Goal: Information Seeking & Learning: Learn about a topic

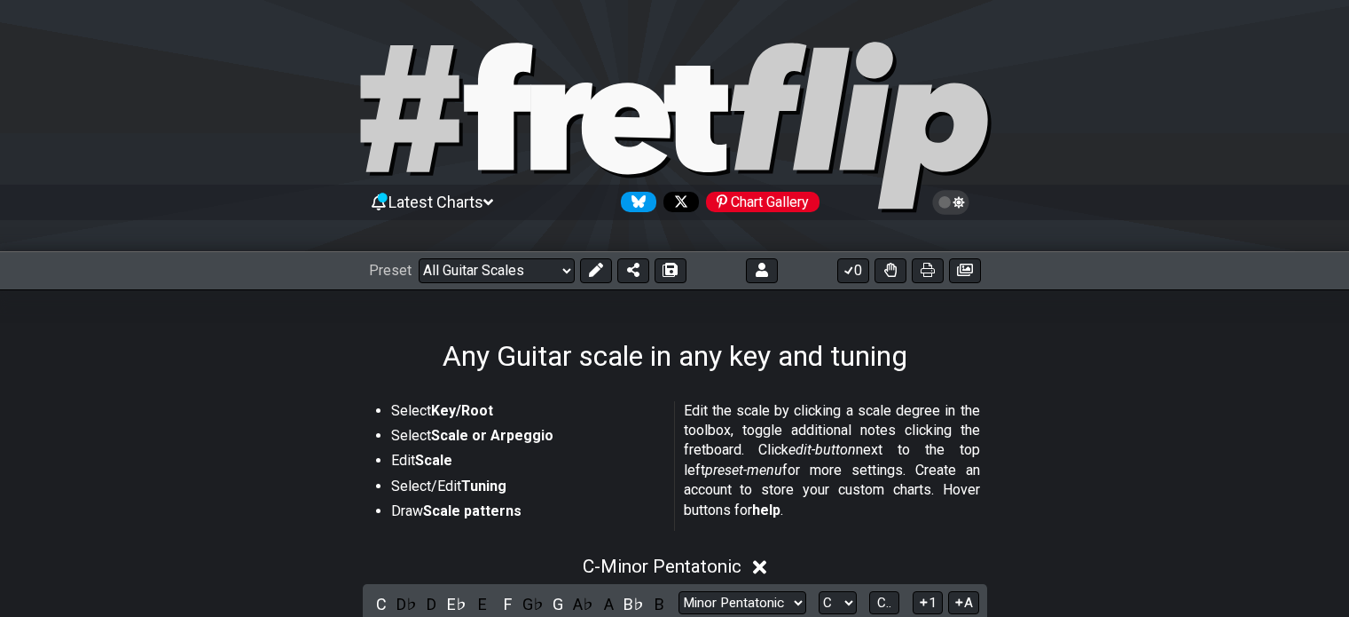
select select "Eb Ab Db Gb Bb Eb"
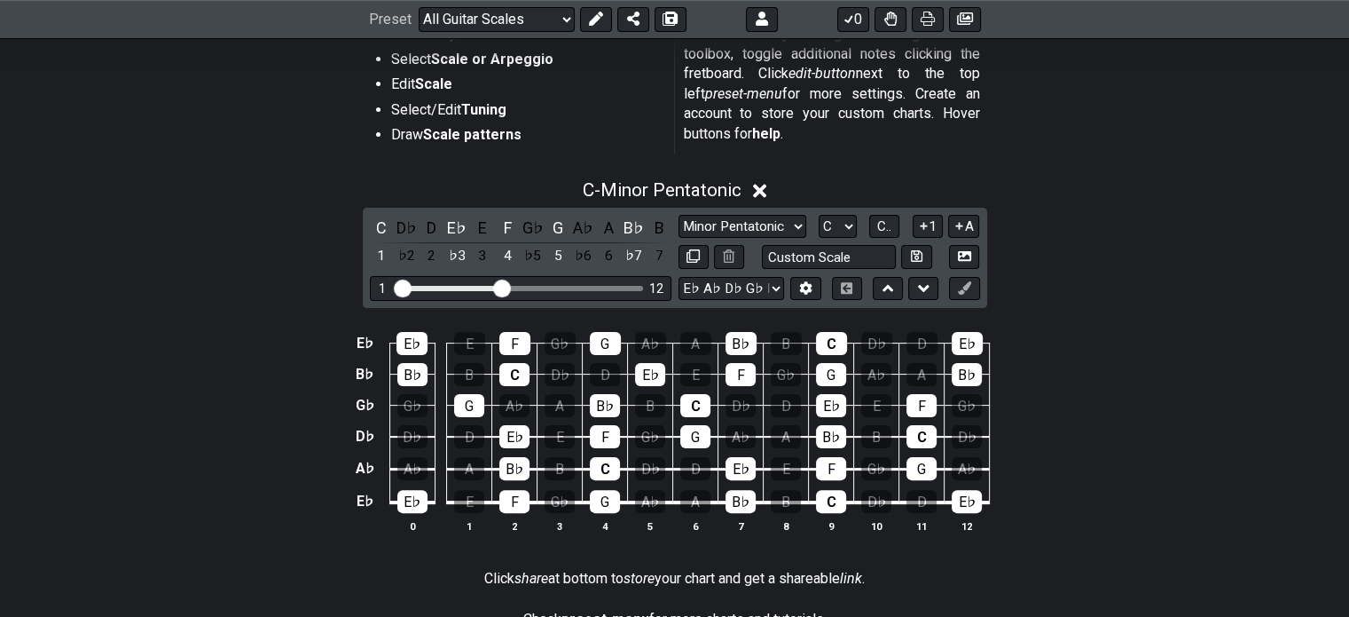
scroll to position [433, 0]
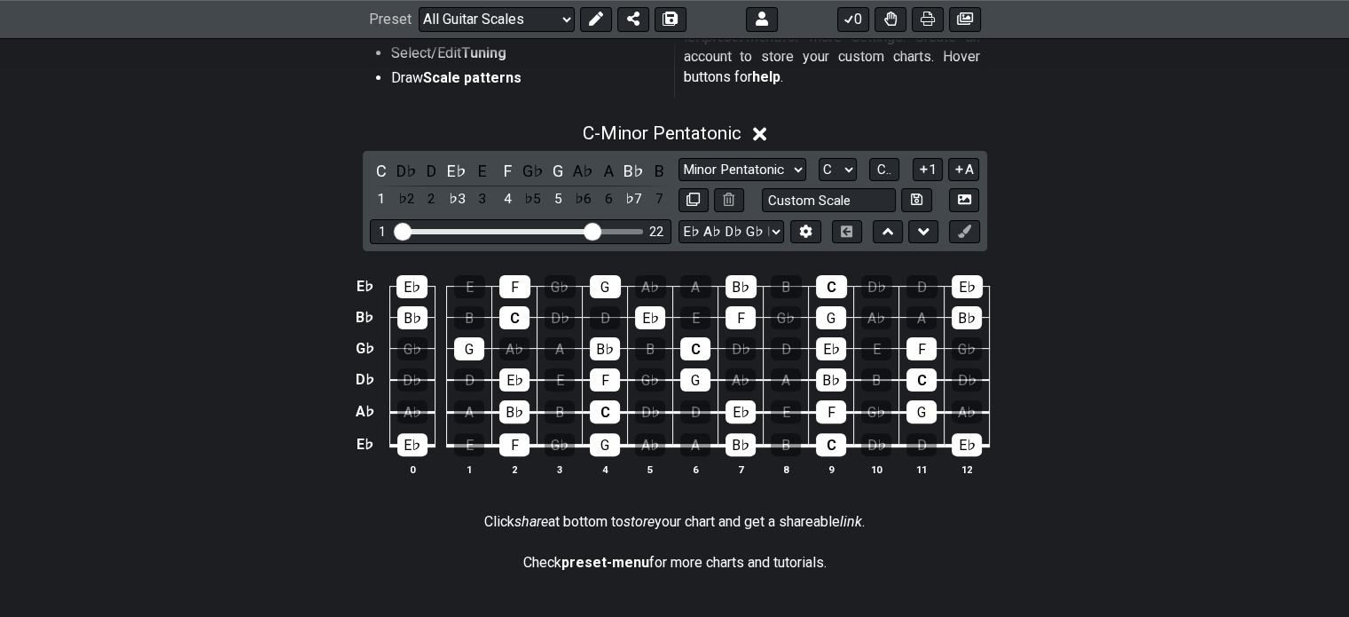
drag, startPoint x: 504, startPoint y: 231, endPoint x: 590, endPoint y: 229, distance: 86.1
click at [590, 230] on input "Visible fret range" at bounding box center [521, 230] width 252 height 0
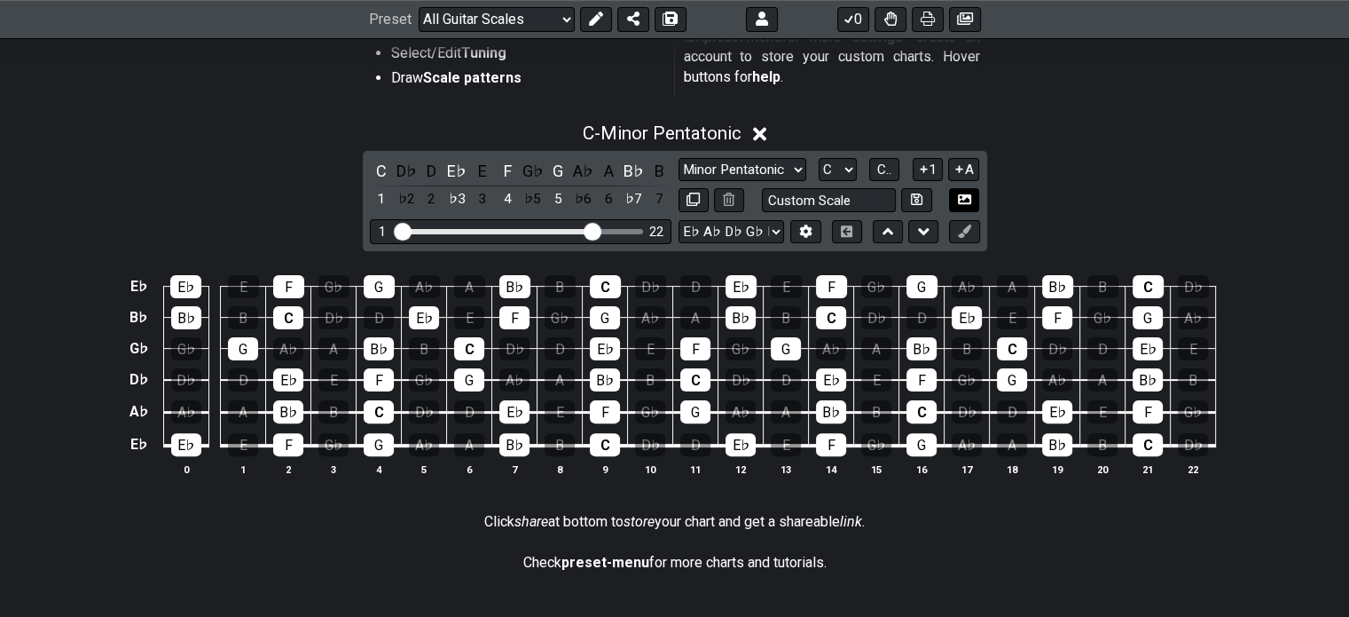
click at [964, 201] on icon at bounding box center [964, 199] width 13 height 13
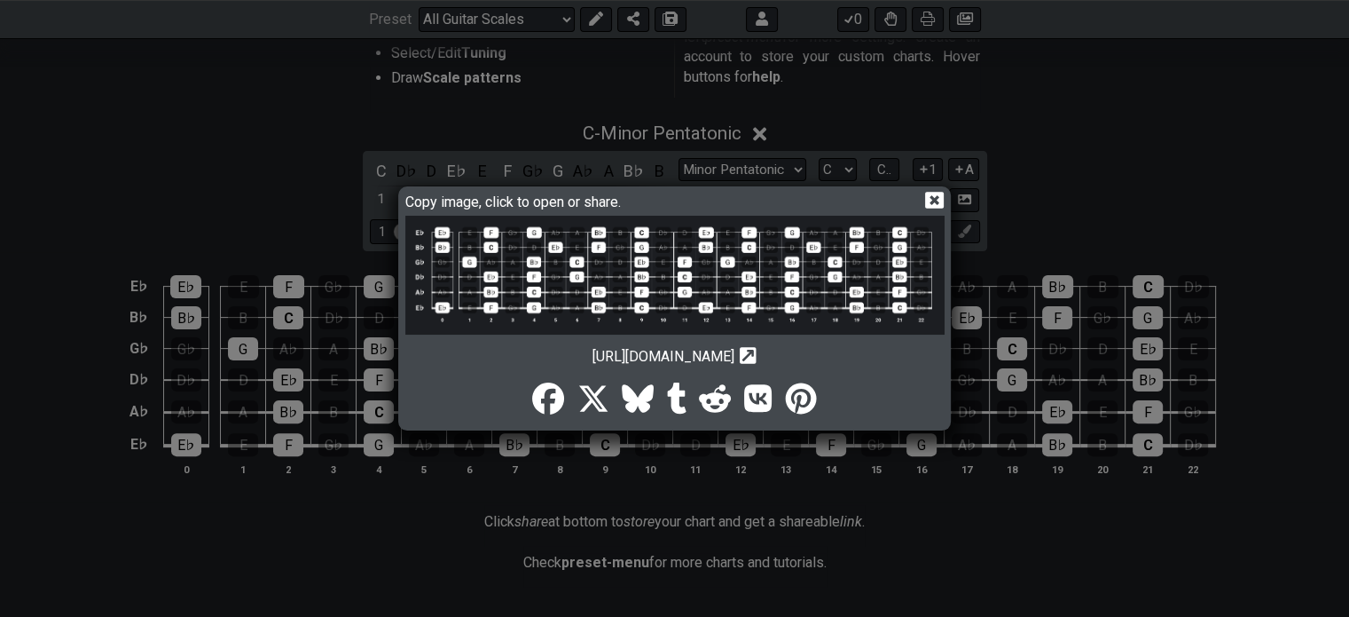
click at [653, 267] on img at bounding box center [674, 275] width 539 height 119
click at [939, 200] on icon at bounding box center [934, 200] width 19 height 17
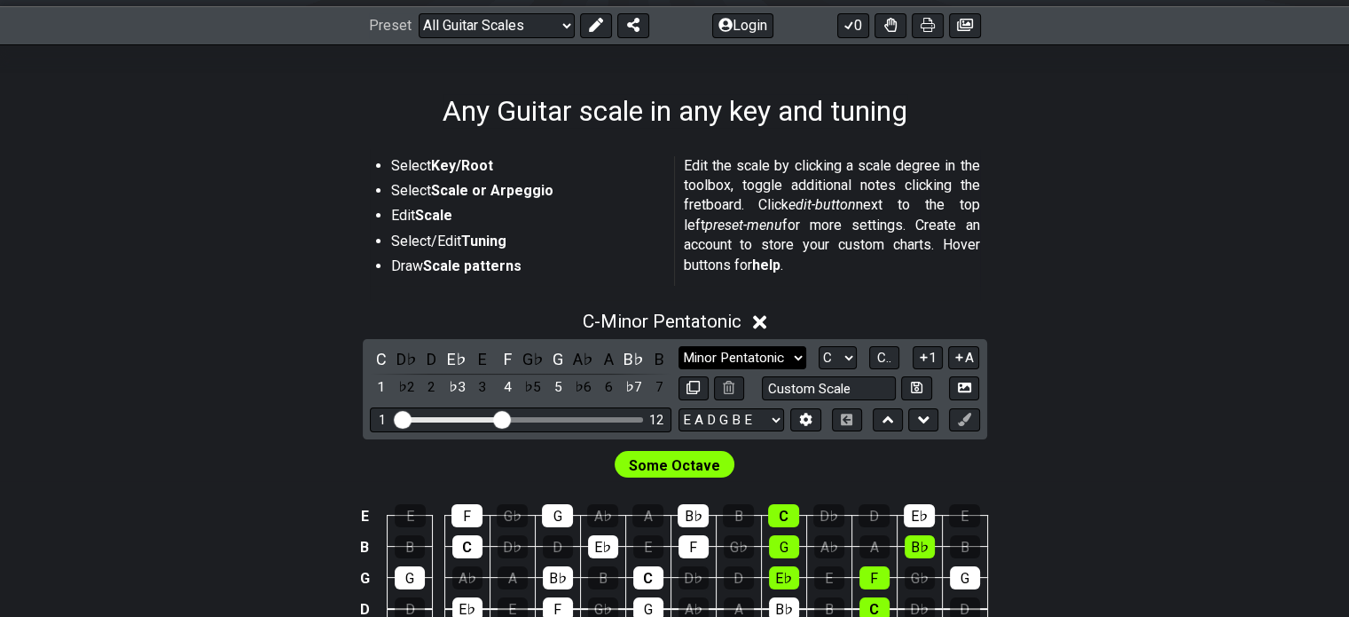
scroll to position [266, 0]
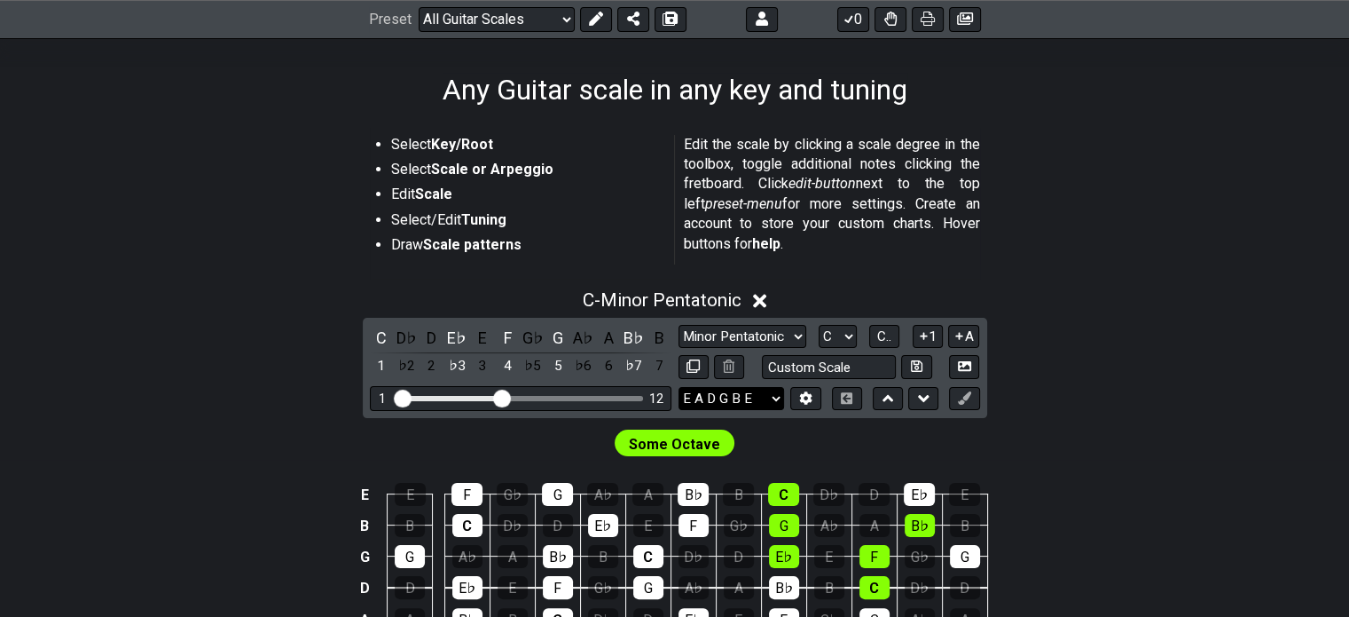
click at [776, 396] on select "E A D G B E E A D G B E E A D G B E B E A D F♯ B A D G C E A D A D G B E E♭ A♭ …" at bounding box center [732, 399] width 106 height 24
select select "Eb Ab Db Gb Bb Eb"
click at [679, 387] on select "E A D G B E E A D G B E E A D G B E B E A D F♯ B A D G C E A D A D G B E E♭ A♭ …" at bounding box center [732, 399] width 106 height 24
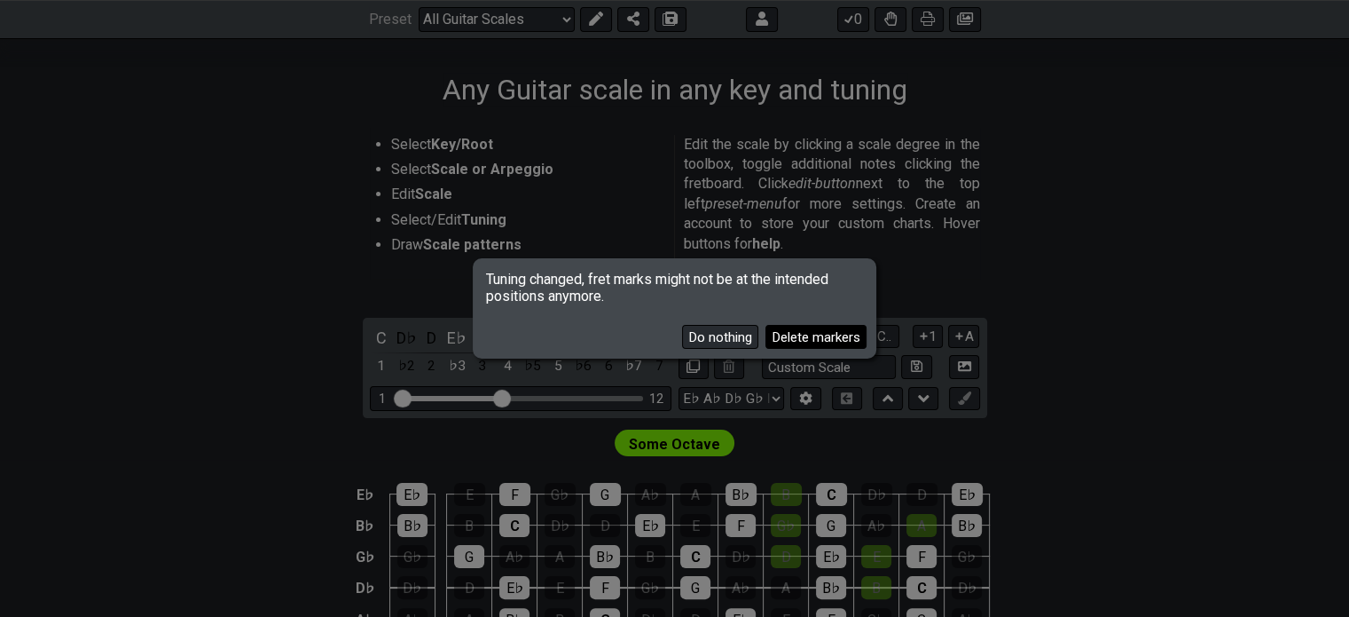
click at [804, 334] on button "Delete markers" at bounding box center [816, 337] width 101 height 24
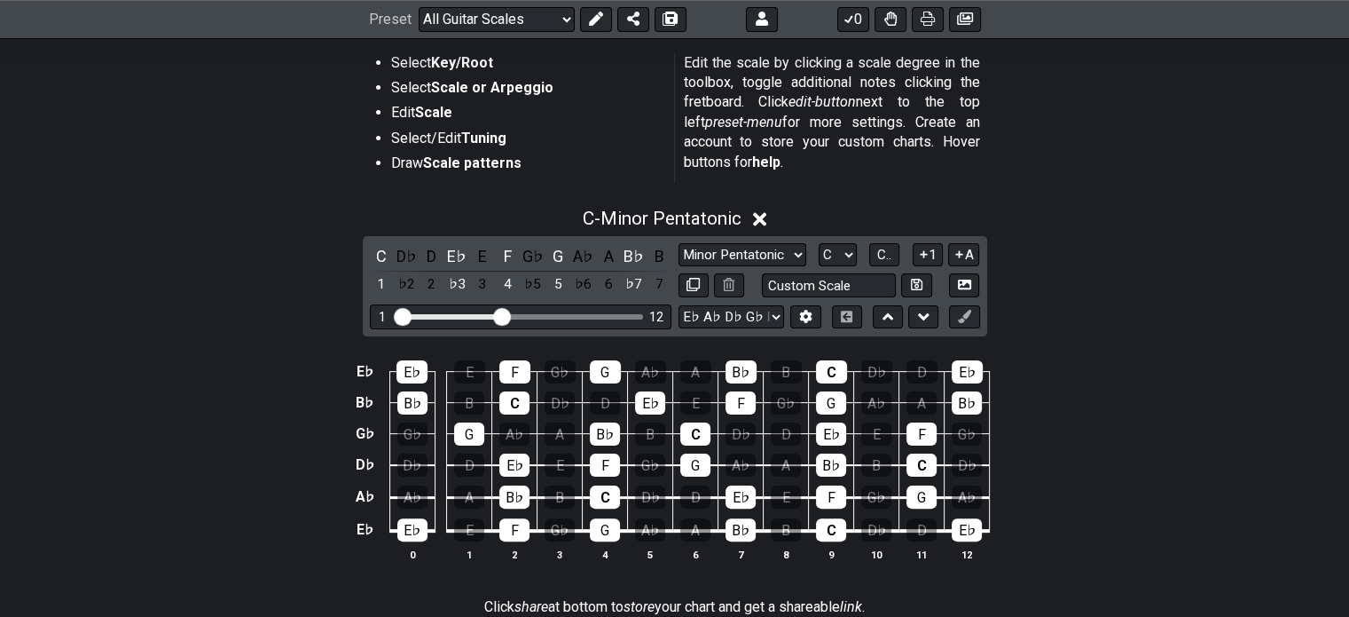
scroll to position [355, 0]
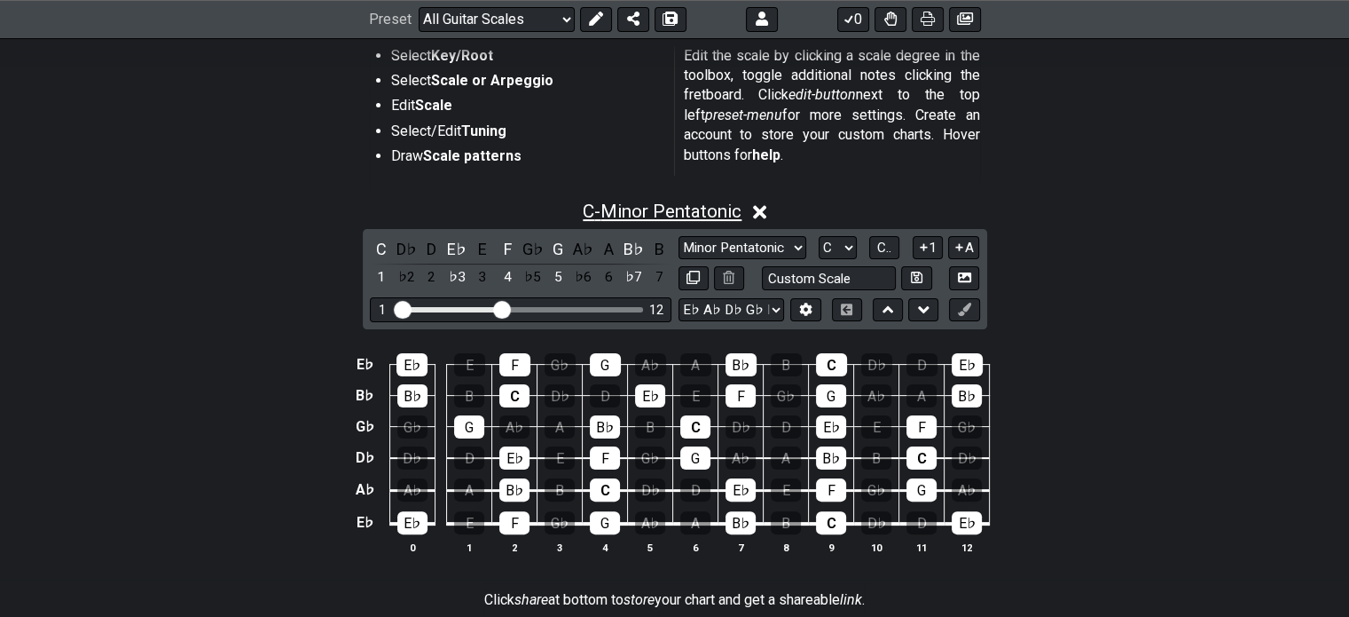
click at [724, 212] on span "C - Minor Pentatonic" at bounding box center [662, 211] width 159 height 21
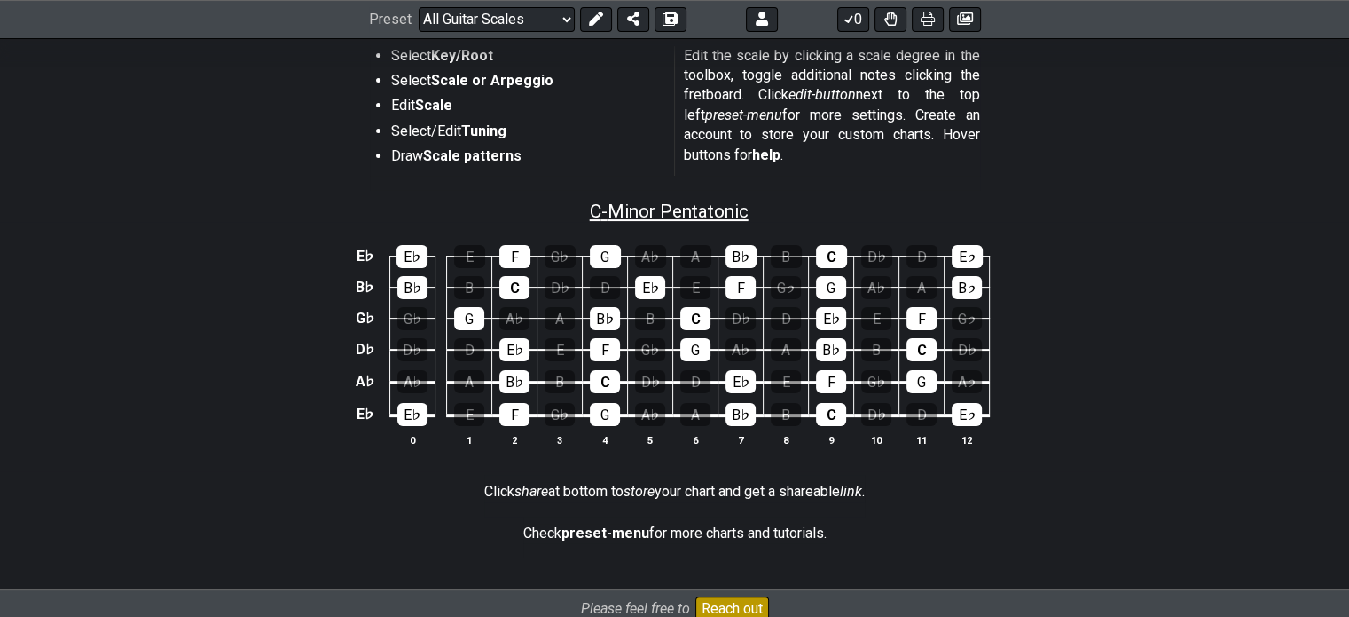
click at [724, 212] on span "C - Minor Pentatonic" at bounding box center [669, 211] width 159 height 21
select select "C"
select select "Eb Ab Db Gb Bb Eb"
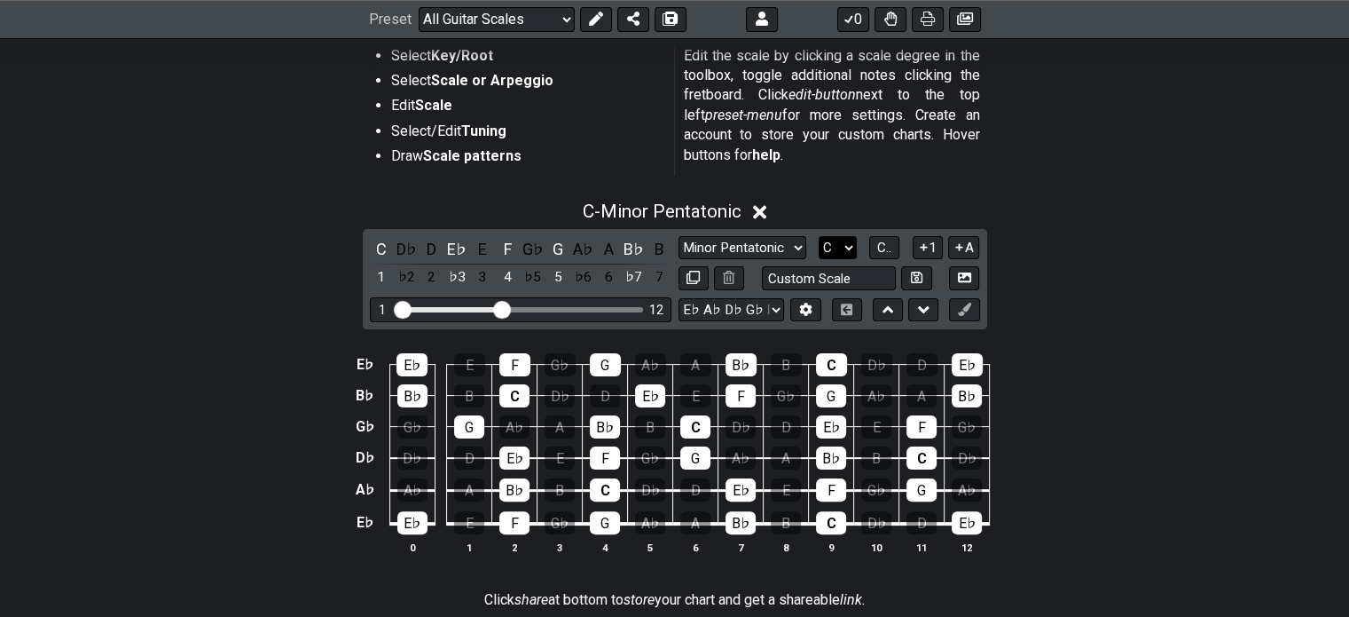
click at [848, 247] on select "A♭ A A♯ B♭ B C C♯ D♭ D D♯ E♭ E F F♯ G♭ G G♯" at bounding box center [838, 248] width 38 height 24
select select "Bb"
click at [819, 236] on select "A♭ A A♯ B♭ B C C♯ D♭ D D♯ E♭ E F F♯ G♭ G G♯" at bounding box center [838, 248] width 38 height 24
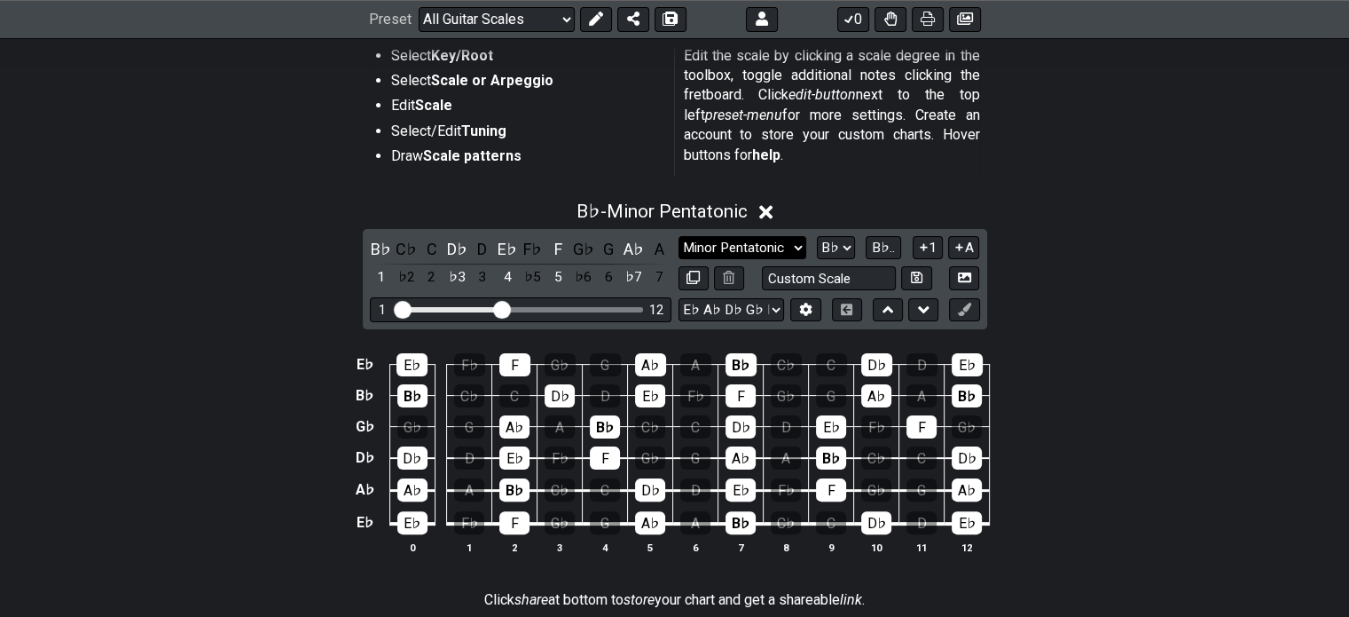
click at [802, 248] on select "Minor Pentatonic Root Minor Pentatonic Major Pentatonic Minor Blues Major Blues…" at bounding box center [743, 248] width 128 height 24
select select "Minor Blues"
click at [679, 236] on select "Minor Pentatonic Root Minor Pentatonic Major Pentatonic Minor Blues Major Blues…" at bounding box center [743, 248] width 128 height 24
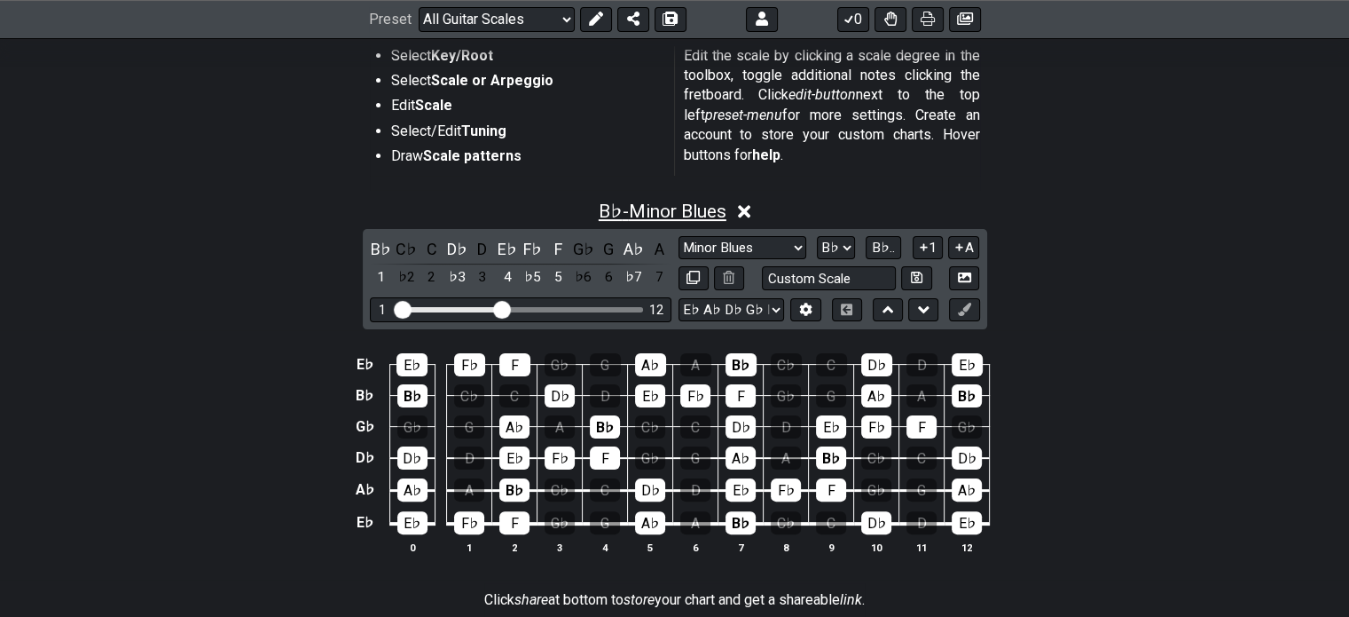
click at [680, 208] on span "B♭ - Minor Blues" at bounding box center [663, 211] width 128 height 21
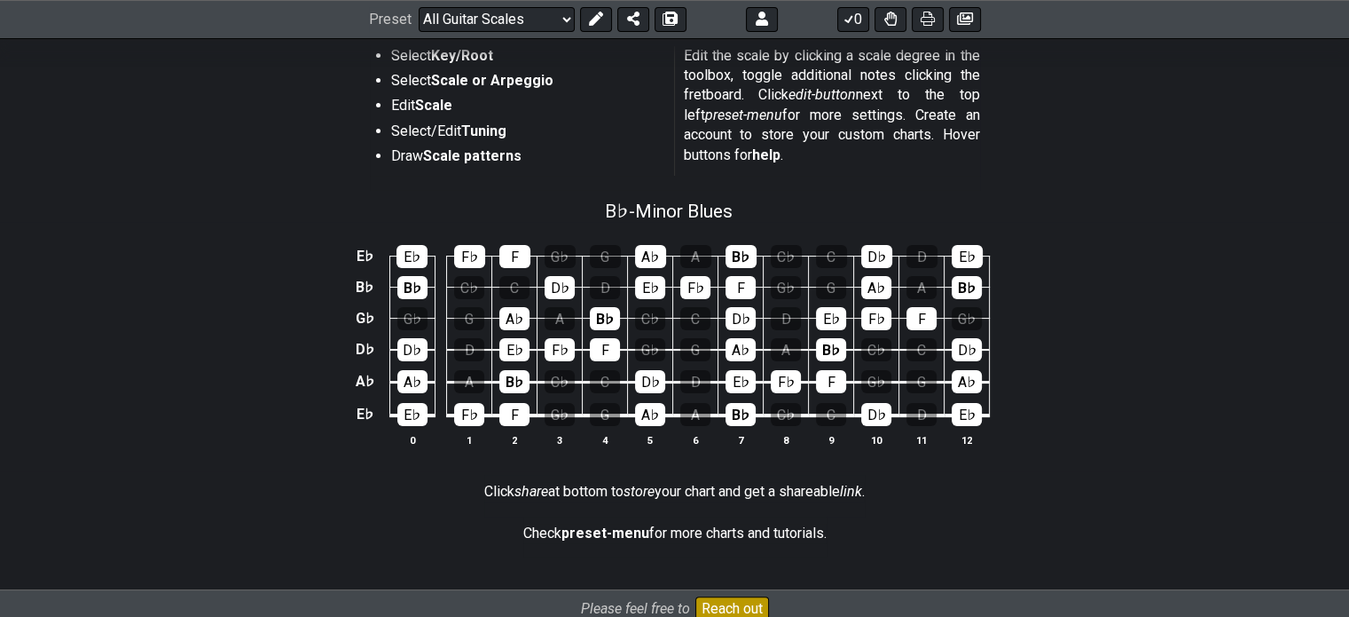
click at [704, 228] on td "A" at bounding box center [695, 240] width 45 height 31
click at [680, 201] on span "B♭ - Minor Blues" at bounding box center [669, 211] width 128 height 21
click at [1151, 311] on div "B♭ - Minor Blues E♭ E♭ F♭ F G♭ G A♭ A B♭ C♭ C D♭ D E♭ B♭ B♭ C♭ C D♭ D E♭ F♭ F G…" at bounding box center [674, 330] width 1349 height 281
click at [1022, 284] on div "B♭ - Minor Blues E♭ E♭ F♭ F G♭ G A♭ A B♭ C♭ C D♭ D E♭ B♭ B♭ C♭ C D♭ D E♭ F♭ F G…" at bounding box center [674, 330] width 1349 height 281
click at [745, 197] on div "B♭ - Minor Blues" at bounding box center [674, 205] width 1349 height 31
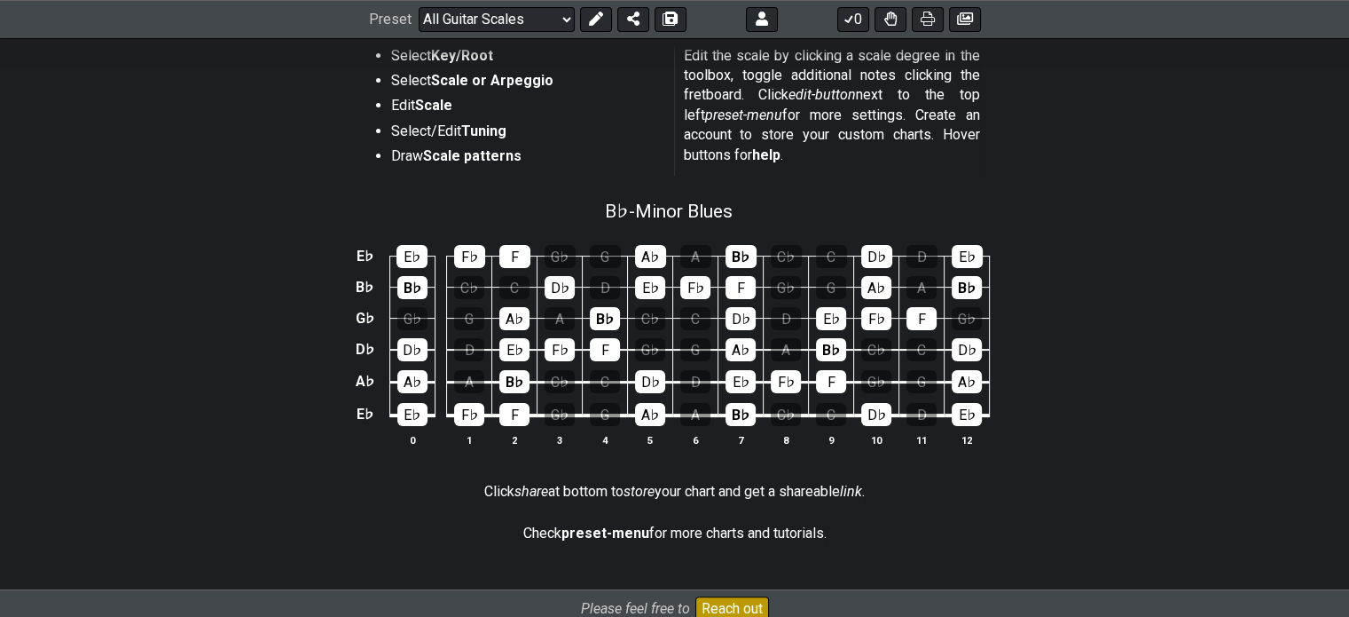
click at [621, 216] on span "B♭ - Minor Blues" at bounding box center [669, 211] width 128 height 21
click at [635, 202] on span "B♭ - Minor Blues" at bounding box center [669, 211] width 128 height 21
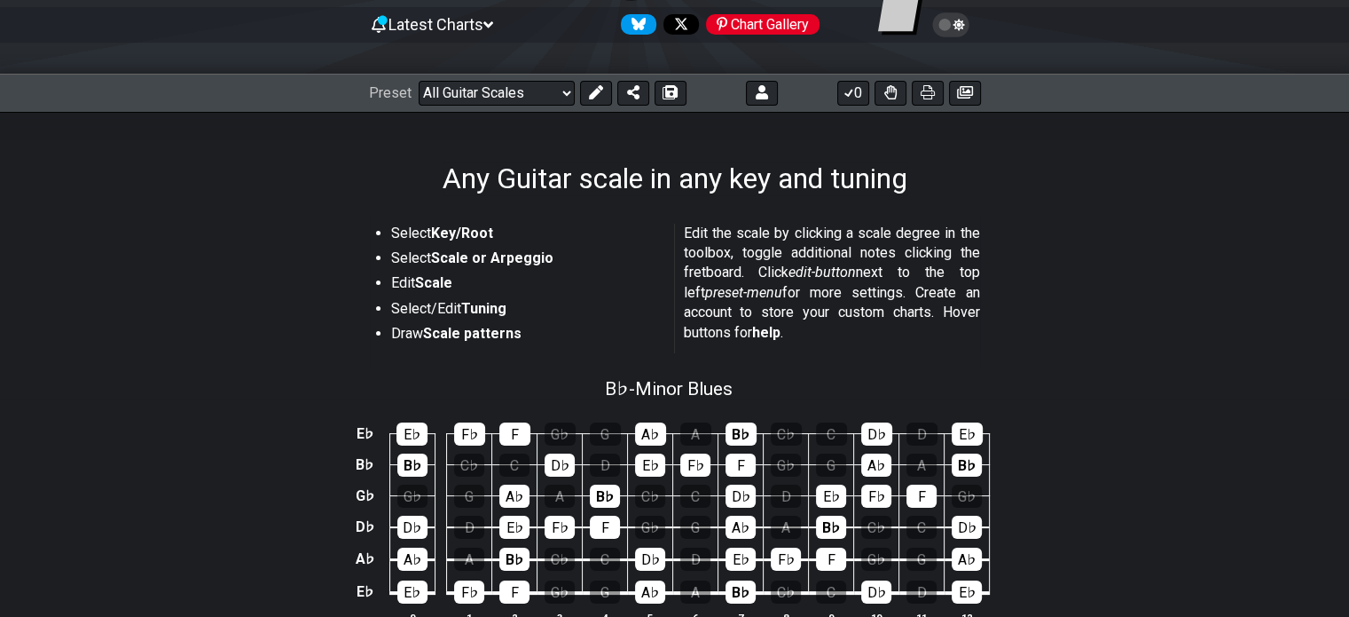
click at [1139, 339] on section "Select Key/Root Select Scale or Arpeggio Edit Scale Select/Edit Tuning Draw Sca…" at bounding box center [674, 291] width 1349 height 151
click at [649, 374] on div "B♭ - Minor Blues" at bounding box center [669, 382] width 128 height 31
select select "Minor Blues"
select select "Bb"
select select "Eb Ab Db Gb Bb Eb"
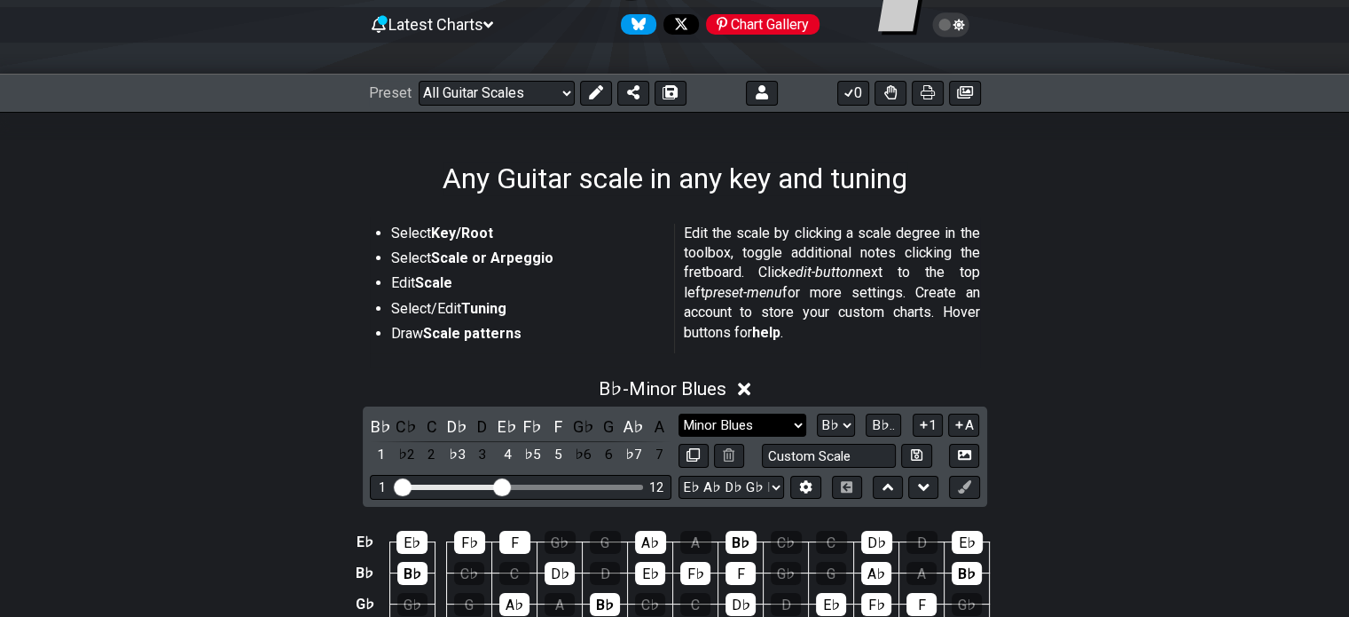
click at [735, 424] on select "Minor Pentatonic Root Minor Pentatonic Major Pentatonic Minor Blues Major Blues…" at bounding box center [743, 425] width 128 height 24
select select "Major Blues"
click at [679, 413] on select "Minor Pentatonic Root Minor Pentatonic Major Pentatonic Minor Blues Major Blues…" at bounding box center [743, 425] width 128 height 24
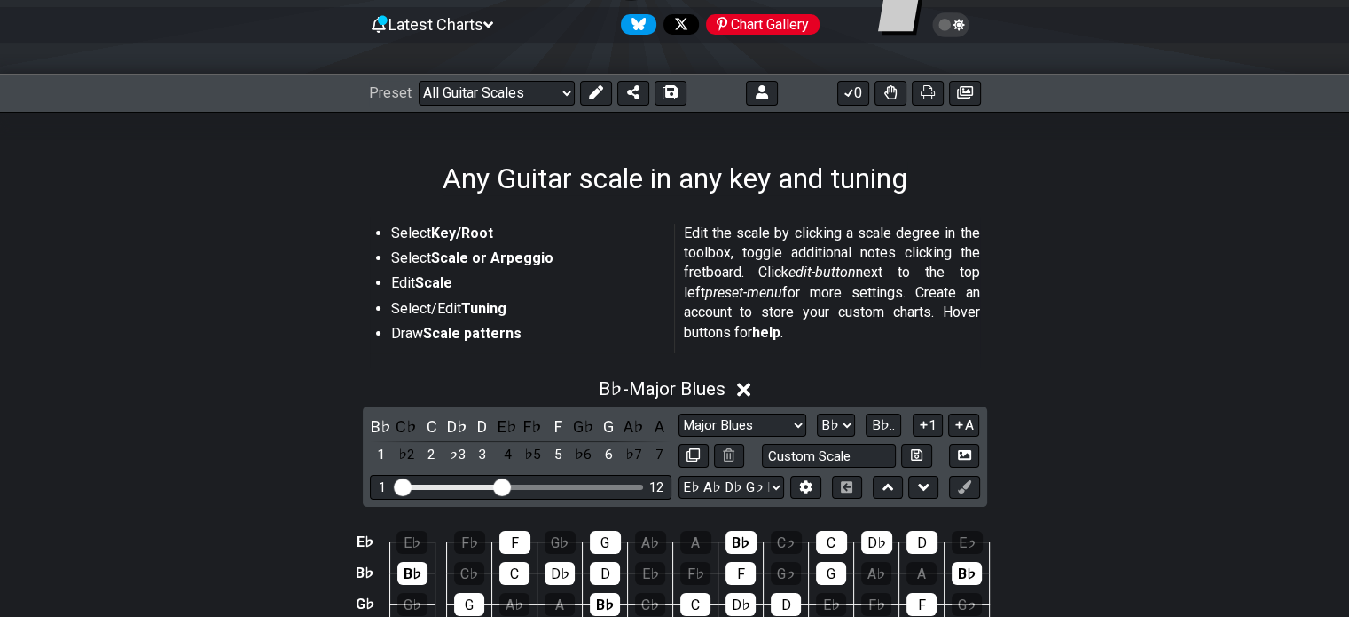
click at [1136, 375] on div "B♭ - Major Blues" at bounding box center [674, 383] width 1349 height 33
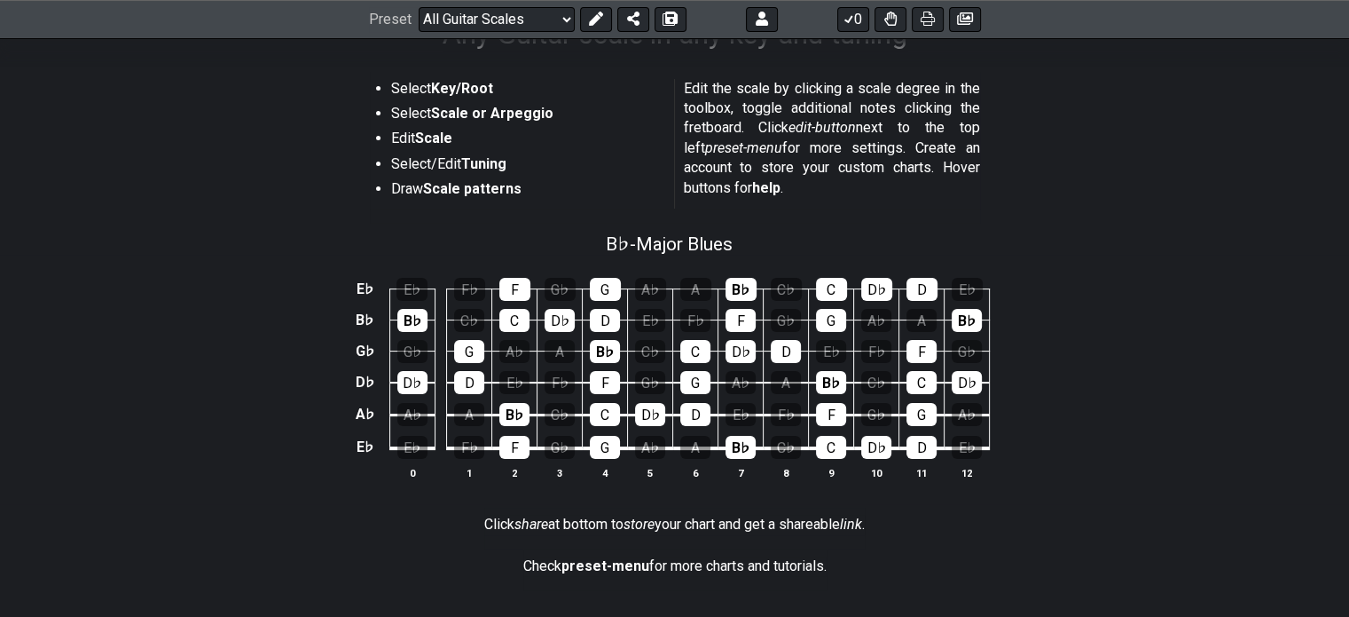
scroll to position [355, 0]
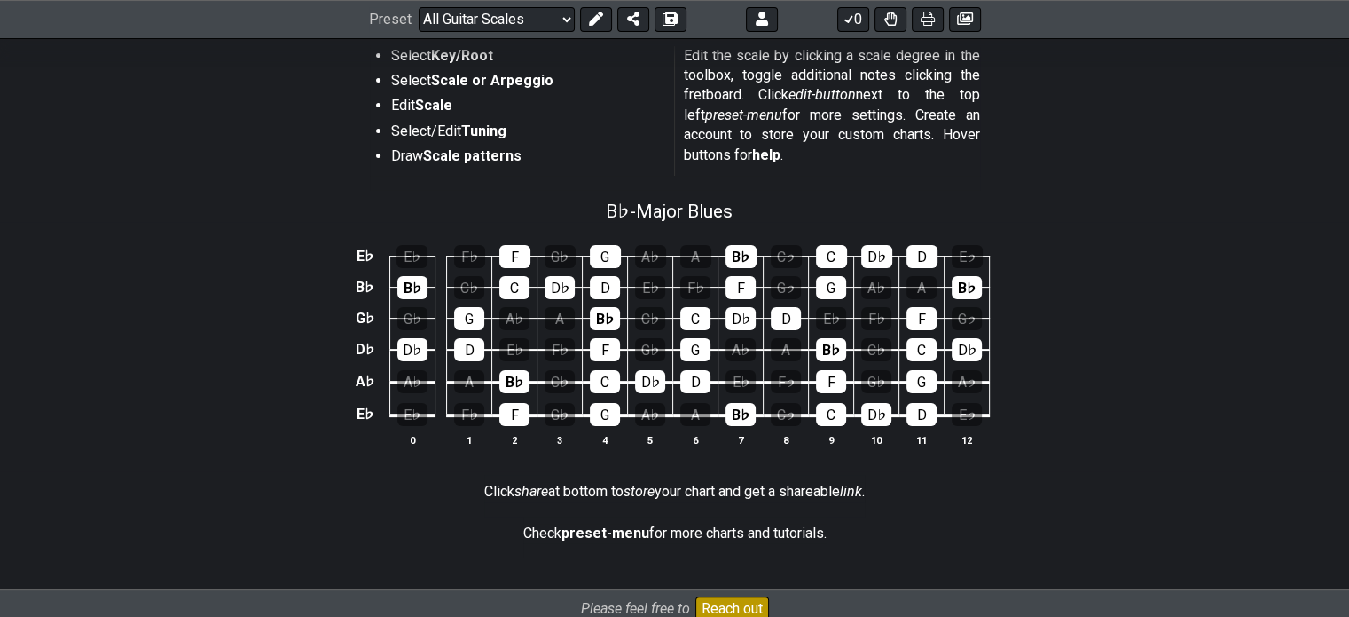
click at [1077, 201] on div "B♭ - Major Blues" at bounding box center [674, 205] width 1349 height 31
select select "Major Blues"
select select "Bb"
select select "Eb Ab Db Gb Bb Eb"
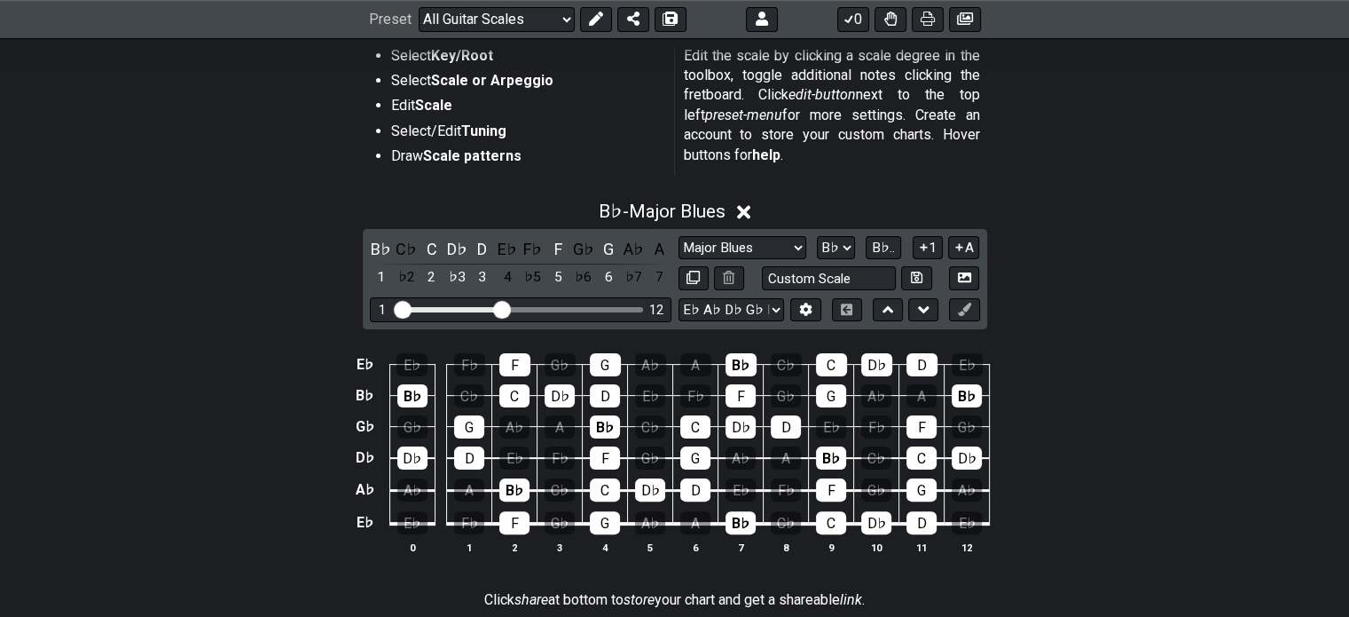
click at [683, 226] on div "B♭ - Major Blues B♭ C♭ C D♭ D E♭ F♭ F G♭ G A♭ A 1 ♭2 2 ♭3 3 4 ♭5 5 ♭6 6 ♭7 7 Mi…" at bounding box center [674, 384] width 1349 height 389
click at [674, 212] on span "B♭ - Major Blues" at bounding box center [662, 211] width 127 height 21
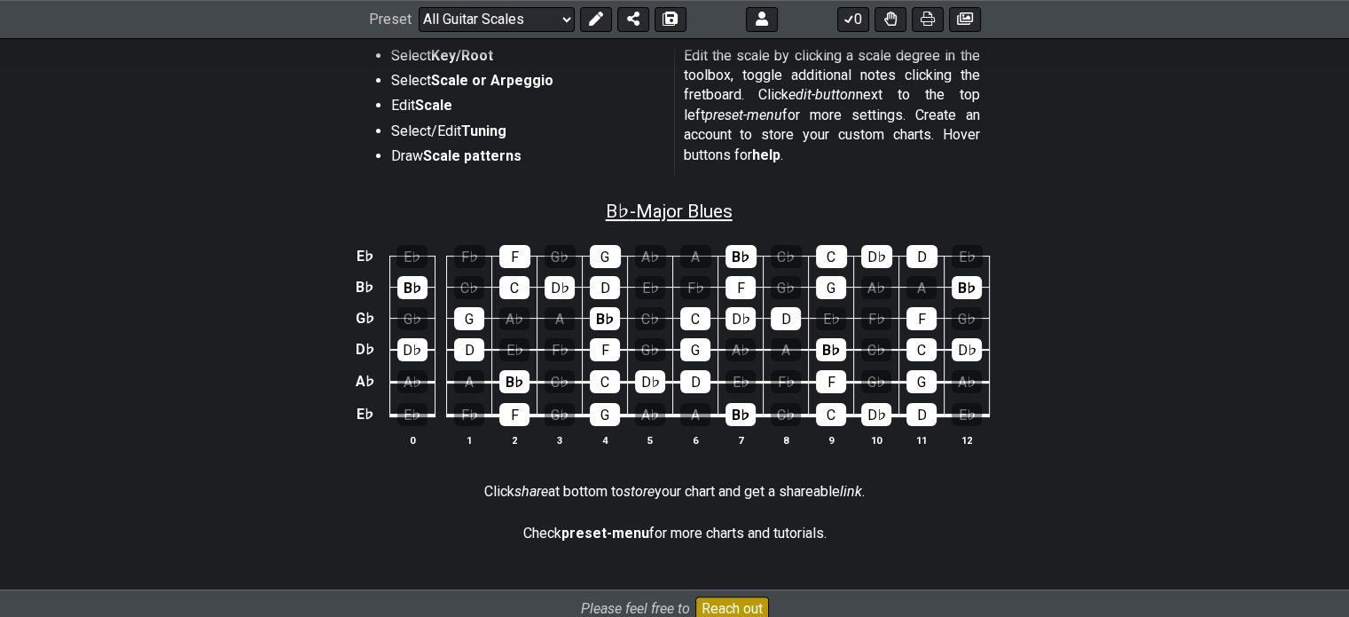
click at [661, 202] on span "B♭ - Major Blues" at bounding box center [669, 211] width 127 height 21
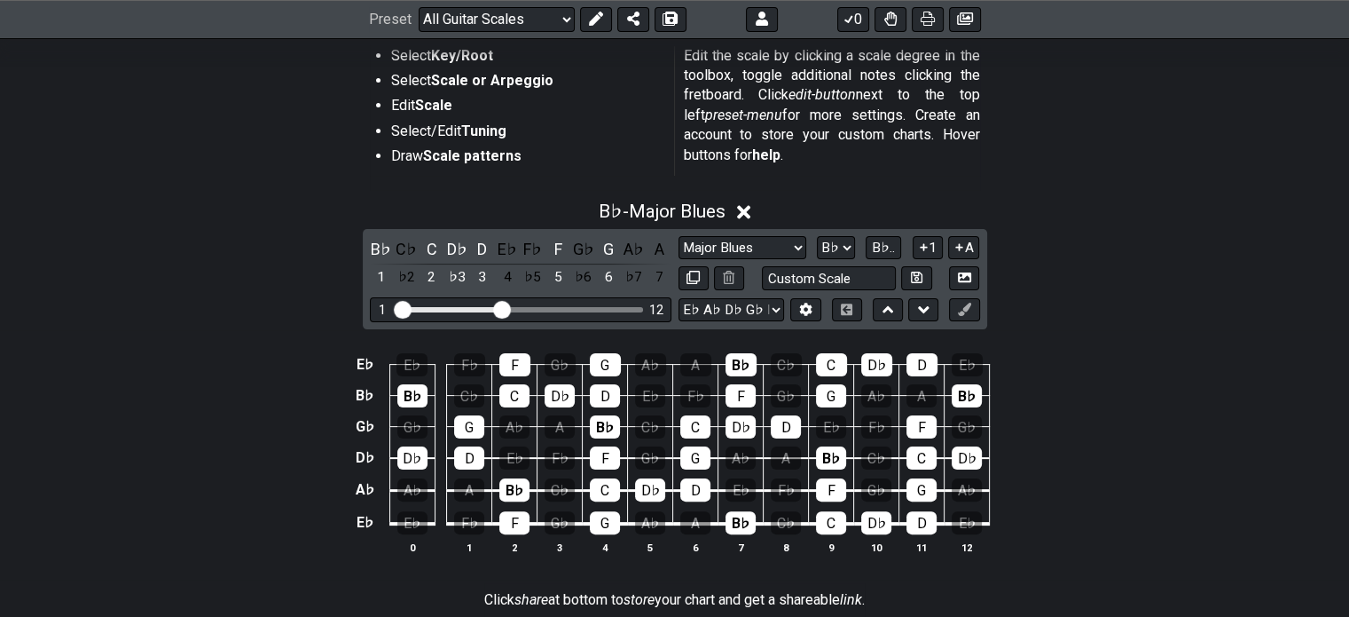
click at [668, 295] on div "B♭ C♭ C D♭ D E♭ F♭ F G♭ G A♭ A 1 ♭2 2 ♭3 3 4 ♭5 5 ♭6 6 ♭7 7 Minor Pentatonic Ro…" at bounding box center [675, 279] width 625 height 100
click at [655, 216] on span "B♭ - Major Blues" at bounding box center [662, 211] width 127 height 21
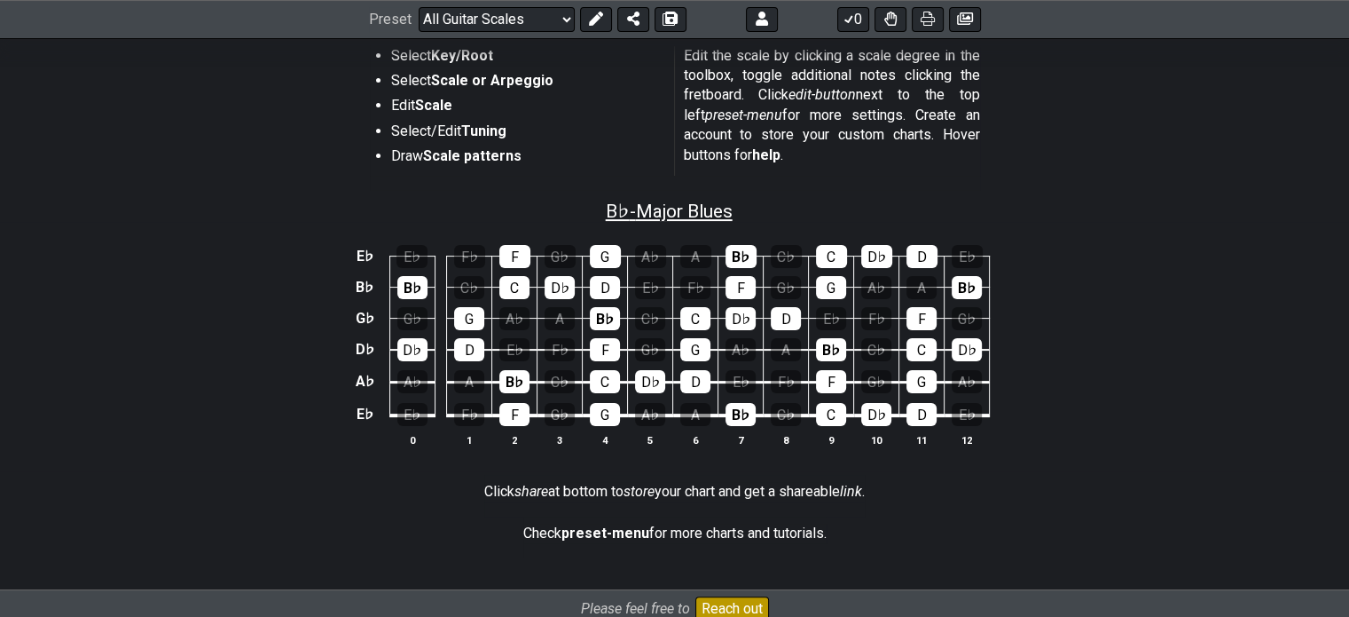
click at [657, 212] on span "B♭ - Major Blues" at bounding box center [669, 211] width 127 height 21
select select "Major Blues"
select select "Bb"
select select "Eb Ab Db Gb Bb Eb"
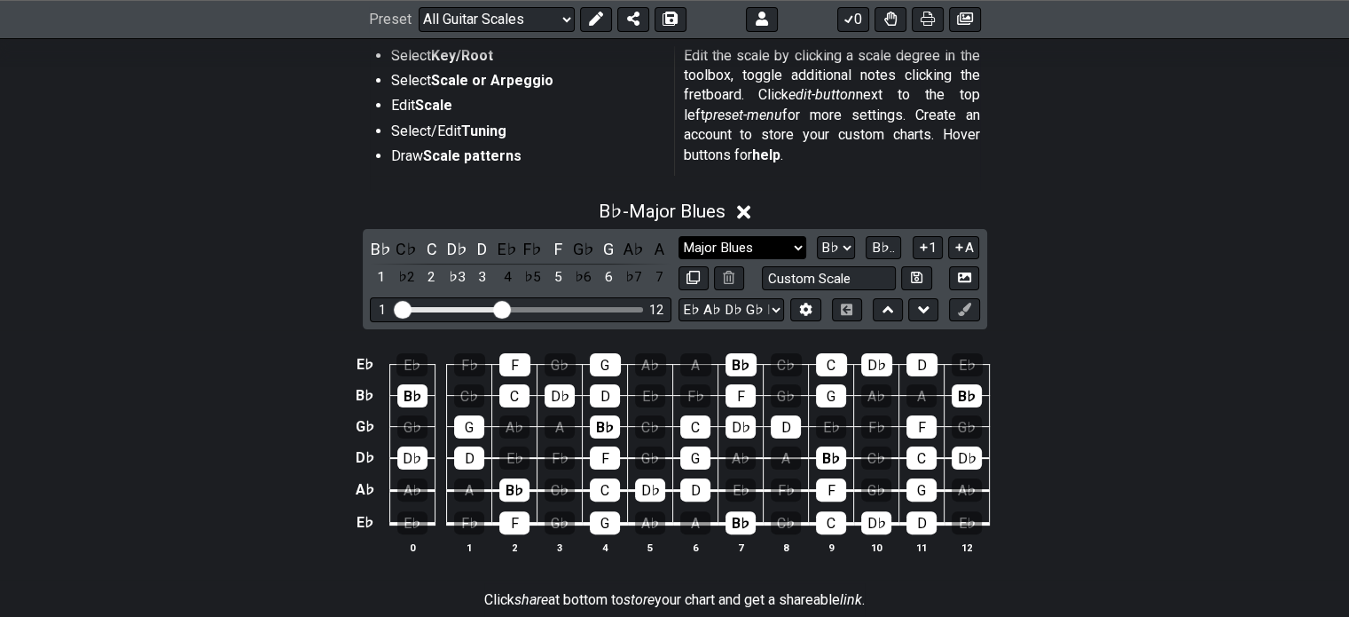
click at [731, 248] on select "Minor Pentatonic Root Minor Pentatonic Major Pentatonic Minor Blues Major Blues…" at bounding box center [743, 248] width 128 height 24
select select "Minor Blues"
click at [679, 236] on select "Minor Pentatonic Root Minor Pentatonic Major Pentatonic Minor Blues Major Blues…" at bounding box center [743, 248] width 128 height 24
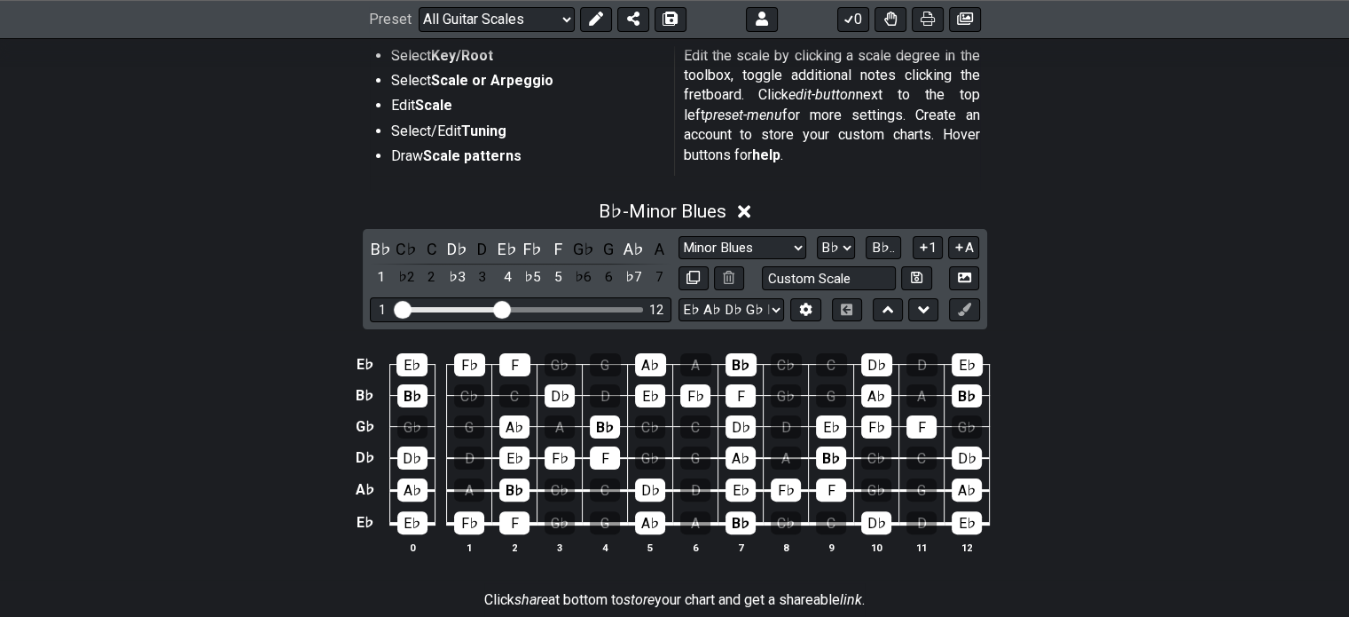
click at [1114, 337] on div "E♭ E♭ F♭ F G♭ G A♭ A B♭ C♭ C D♭ D E♭ B♭ B♭ C♭ C D♭ D E♭ F♭ F G♭ G A♭ A B♭ G♭ G♭…" at bounding box center [674, 454] width 1349 height 249
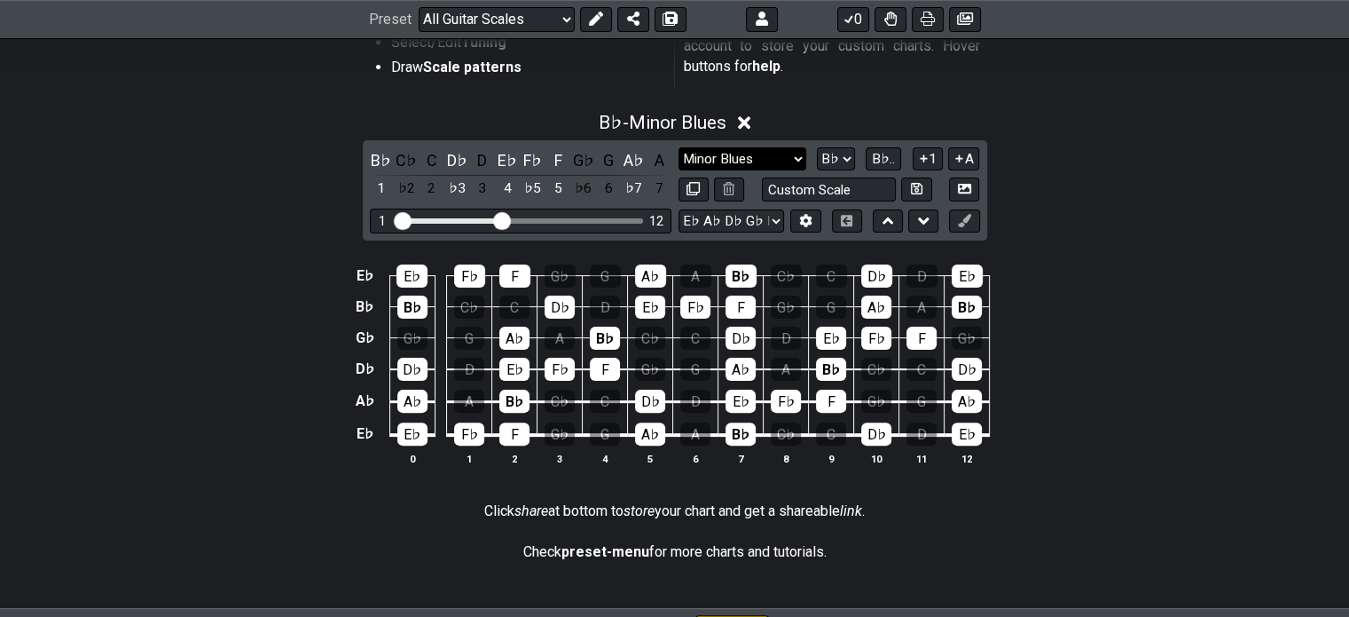
click at [735, 158] on select "Minor Pentatonic Root Minor Pentatonic Major Pentatonic Minor Blues Major Blues…" at bounding box center [743, 159] width 128 height 24
click at [841, 158] on select "A♭ A A♯ B♭ B C C♯ D♭ D D♯ E♭ E F F♯ G♭ G G♯" at bounding box center [836, 159] width 38 height 24
select select "D#"
click at [817, 147] on select "A♭ A A♯ B♭ B C C♯ D♭ D D♯ E♭ E F F♯ G♭ G G♯" at bounding box center [836, 159] width 38 height 24
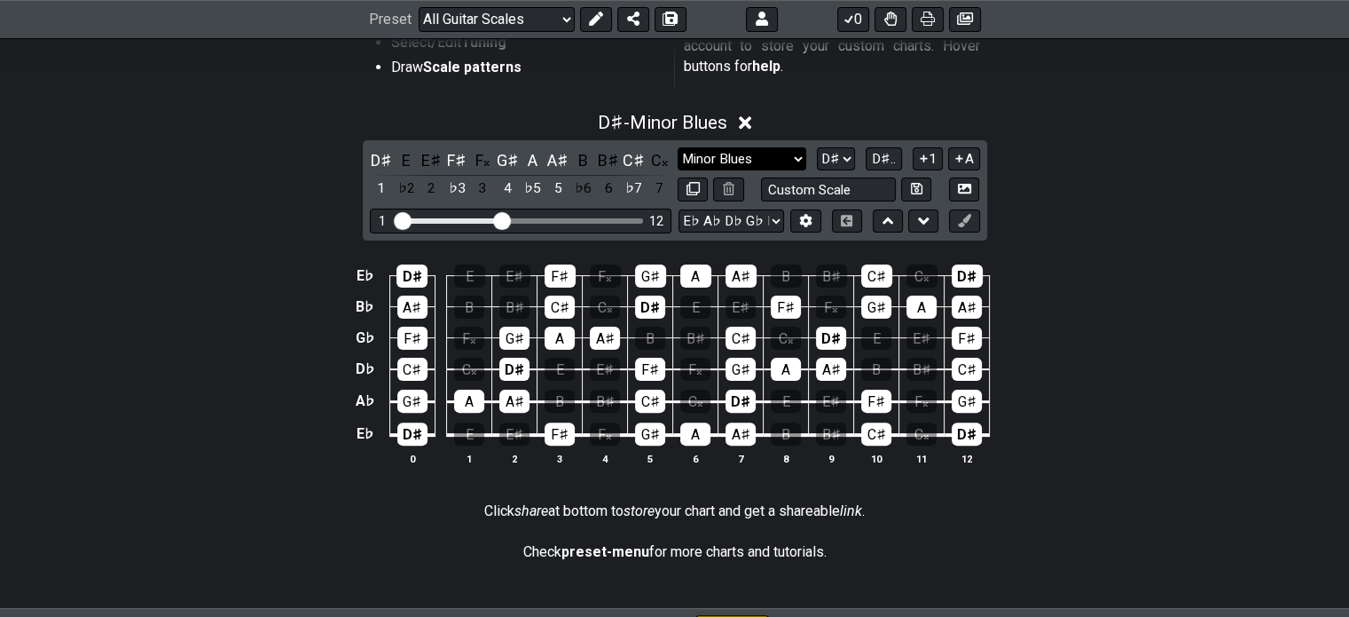
click at [722, 156] on select "Minor Pentatonic Root Minor Pentatonic Major Pentatonic Minor Blues Major Blues…" at bounding box center [742, 159] width 128 height 24
select select "Minor / Aeolian"
click at [678, 147] on select "Minor Pentatonic Root Minor Pentatonic Major Pentatonic Minor Blues Major Blues…" at bounding box center [742, 159] width 128 height 24
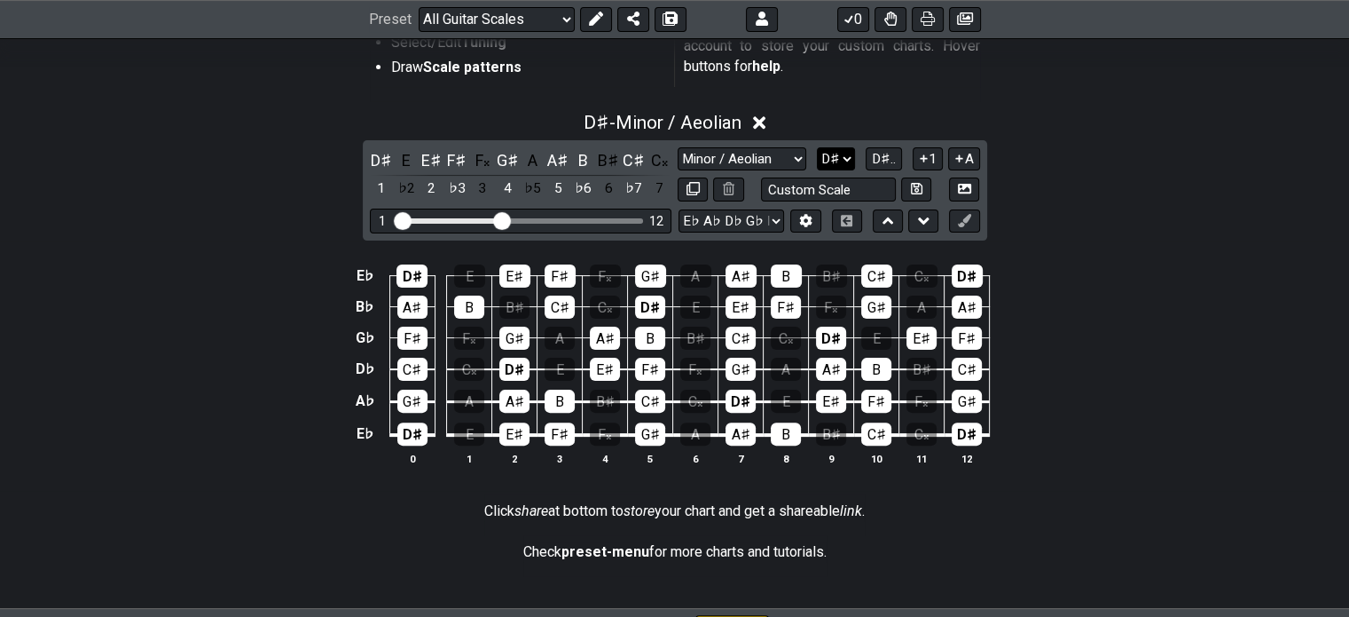
click at [833, 159] on select "A♭ A A♯ B♭ B C C♯ D♭ D D♯ E♭ E F F♯ G♭ G G♯" at bounding box center [836, 159] width 38 height 24
select select "Bb"
click at [817, 147] on select "A♭ A A♯ B♭ B C C♯ D♭ D D♯ E♭ E F F♯ G♭ G G♯" at bounding box center [836, 159] width 38 height 24
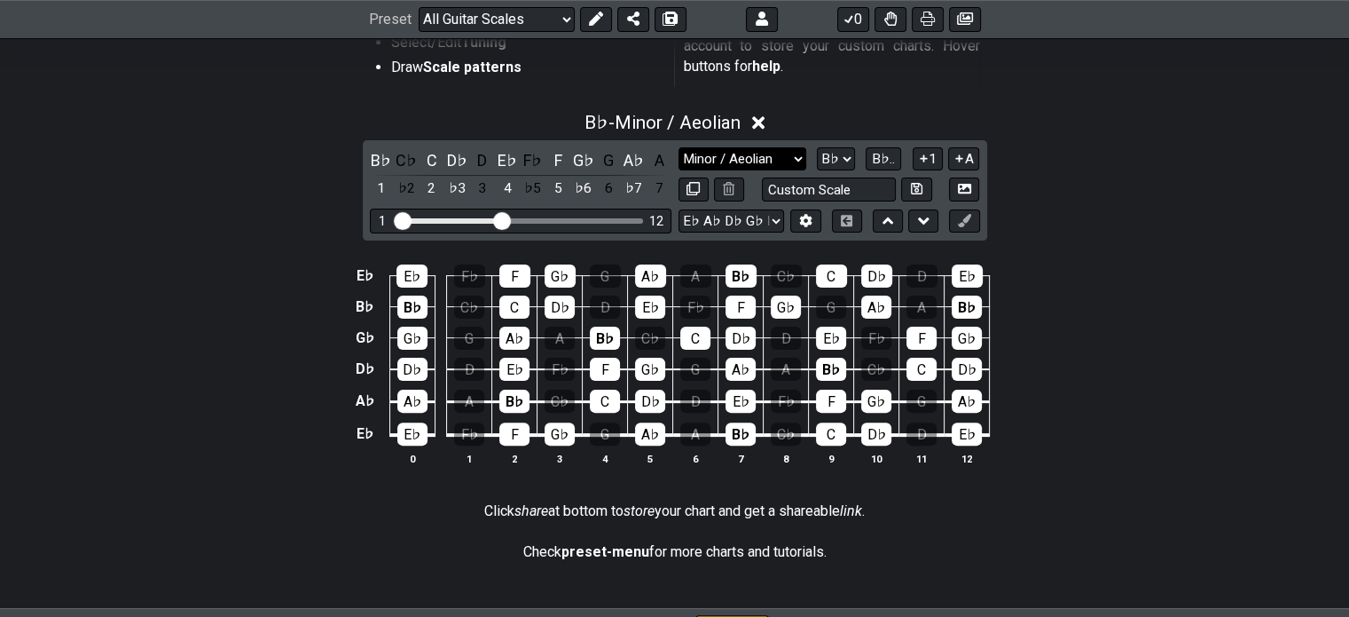
click at [738, 161] on select "Minor Pentatonic Root Minor Pentatonic Major Pentatonic Minor Blues Major Blues…" at bounding box center [743, 159] width 128 height 24
click at [679, 147] on select "Minor Pentatonic Root Minor Pentatonic Major Pentatonic Minor Blues Major Blues…" at bounding box center [743, 159] width 128 height 24
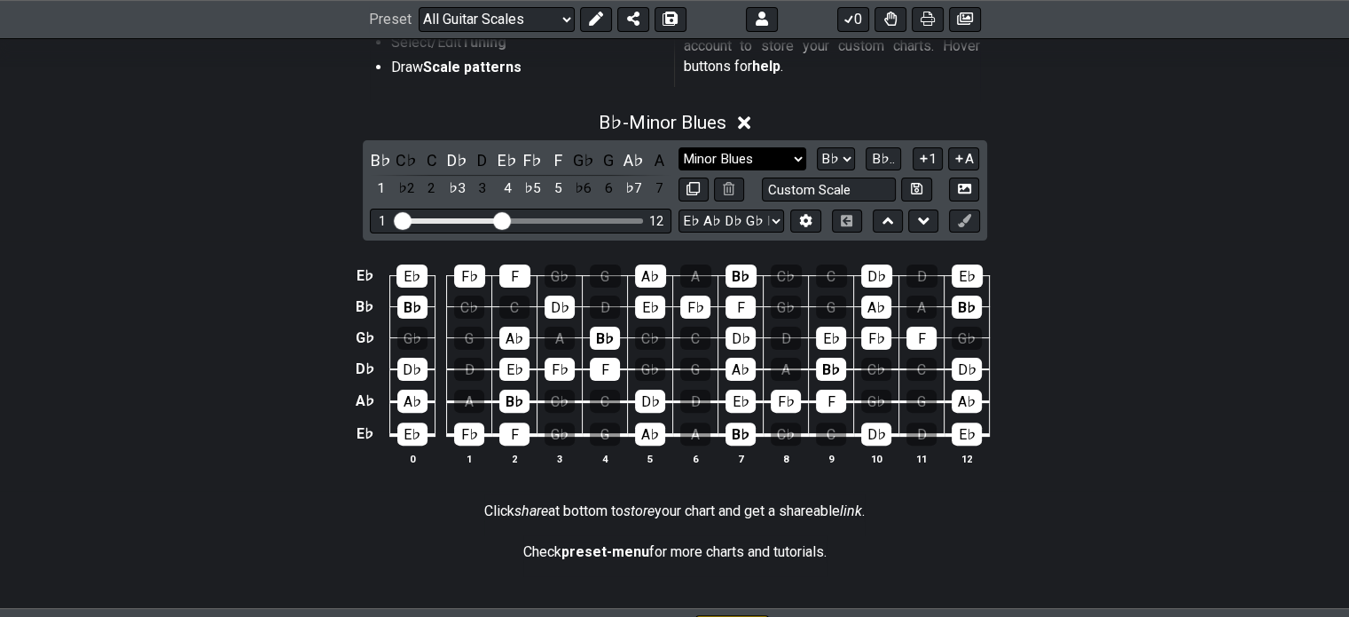
click at [787, 161] on select "Minor Pentatonic Root Minor Pentatonic Major Pentatonic Minor Blues Major Blues…" at bounding box center [743, 159] width 128 height 24
click at [841, 156] on select "A♭ A A♯ B♭ B C C♯ D♭ D D♯ E♭ E F F♯ G♭ G G♯" at bounding box center [836, 159] width 38 height 24
click at [766, 159] on select "Minor Pentatonic Root Minor Pentatonic Major Pentatonic Minor Blues Major Blues…" at bounding box center [743, 159] width 128 height 24
click at [679, 147] on select "Minor Pentatonic Root Minor Pentatonic Major Pentatonic Minor Blues Major Blues…" at bounding box center [743, 159] width 128 height 24
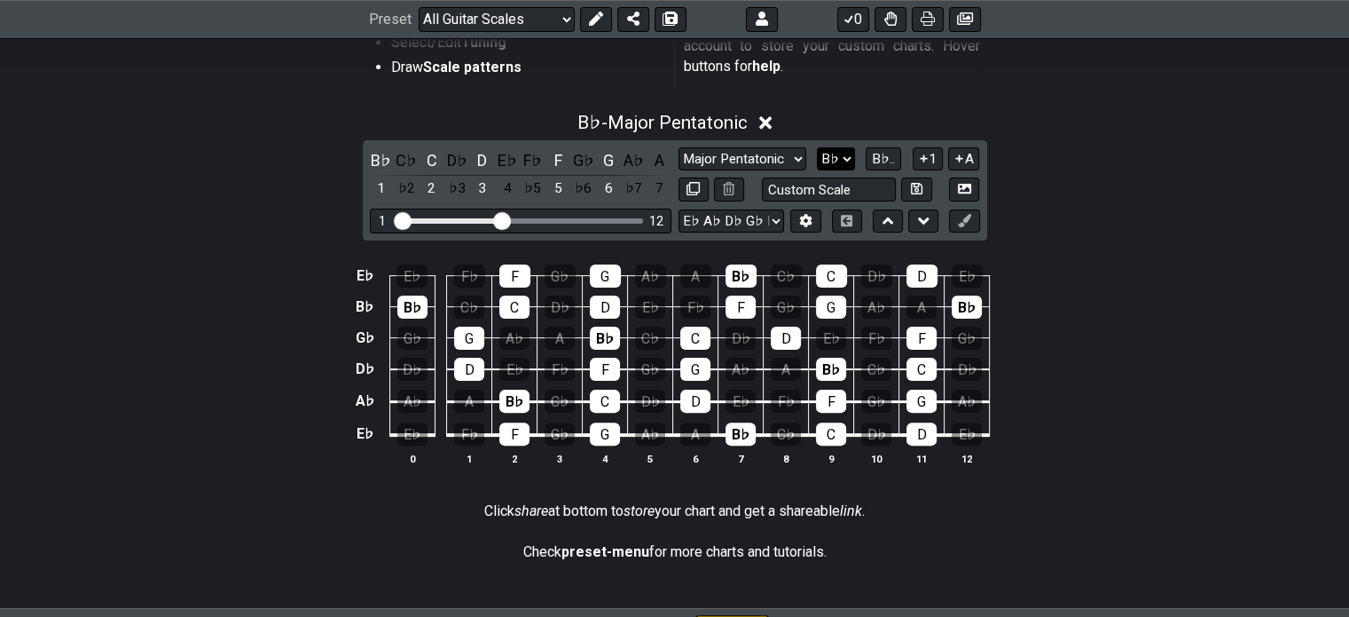
click at [843, 153] on select "A♭ A A♯ B♭ B C C♯ D♭ D D♯ E♭ E F F♯ G♭ G G♯" at bounding box center [836, 159] width 38 height 24
click at [763, 158] on select "Minor Pentatonic Root Minor Pentatonic Major Pentatonic Minor Blues Major Blues…" at bounding box center [743, 159] width 128 height 24
select select "Major Blues"
click at [679, 147] on select "Minor Pentatonic Root Minor Pentatonic Major Pentatonic Minor Blues Major Blues…" at bounding box center [743, 159] width 128 height 24
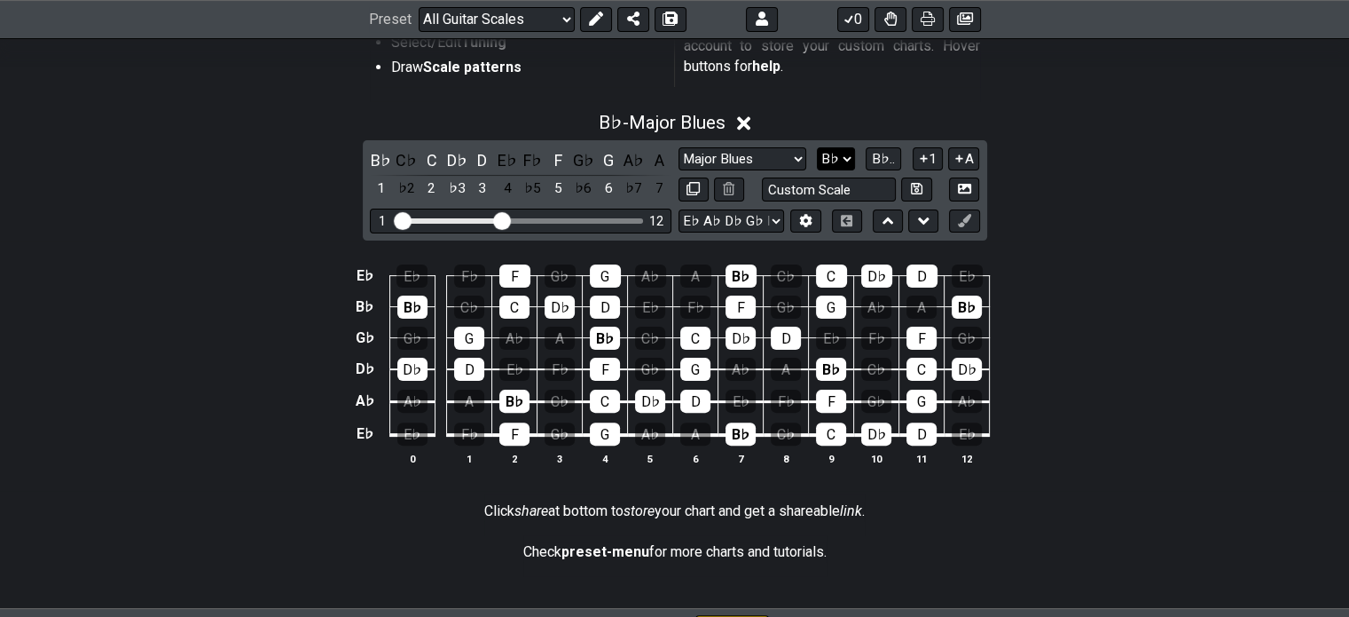
click at [842, 156] on select "A♭ A A♯ B♭ B C C♯ D♭ D D♯ E♭ E F F♯ G♭ G G♯" at bounding box center [836, 159] width 38 height 24
select select "D#"
click at [817, 147] on select "A♭ A A♯ B♭ B C C♯ D♭ D D♯ E♭ E F F♯ G♭ G G♯" at bounding box center [836, 159] width 38 height 24
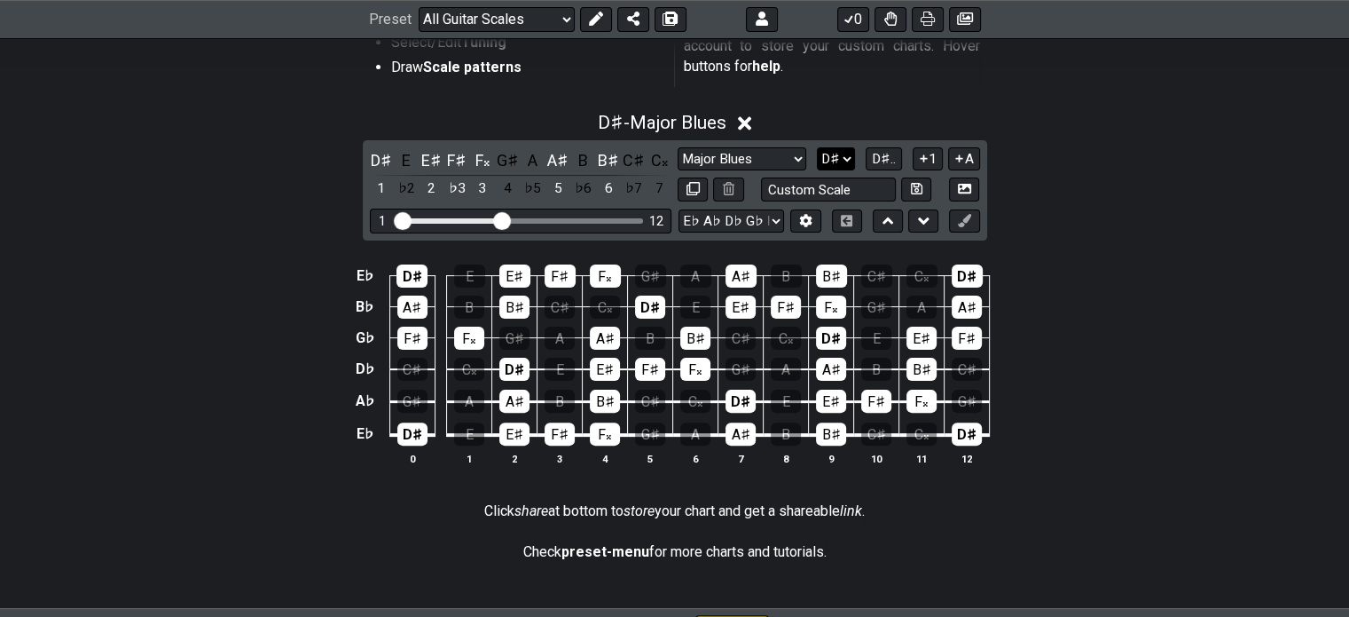
click at [846, 155] on select "A♭ A A♯ B♭ B C C♯ D♭ D D♯ E♭ E F F♯ G♭ G G♯" at bounding box center [836, 159] width 38 height 24
click at [786, 153] on select "Minor Pentatonic Root Minor Pentatonic Major Pentatonic Minor Blues Major Blues…" at bounding box center [742, 159] width 128 height 24
select select "Major Pentatonic"
click at [678, 147] on select "Minor Pentatonic Root Minor Pentatonic Major Pentatonic Minor Blues Major Blues…" at bounding box center [742, 159] width 128 height 24
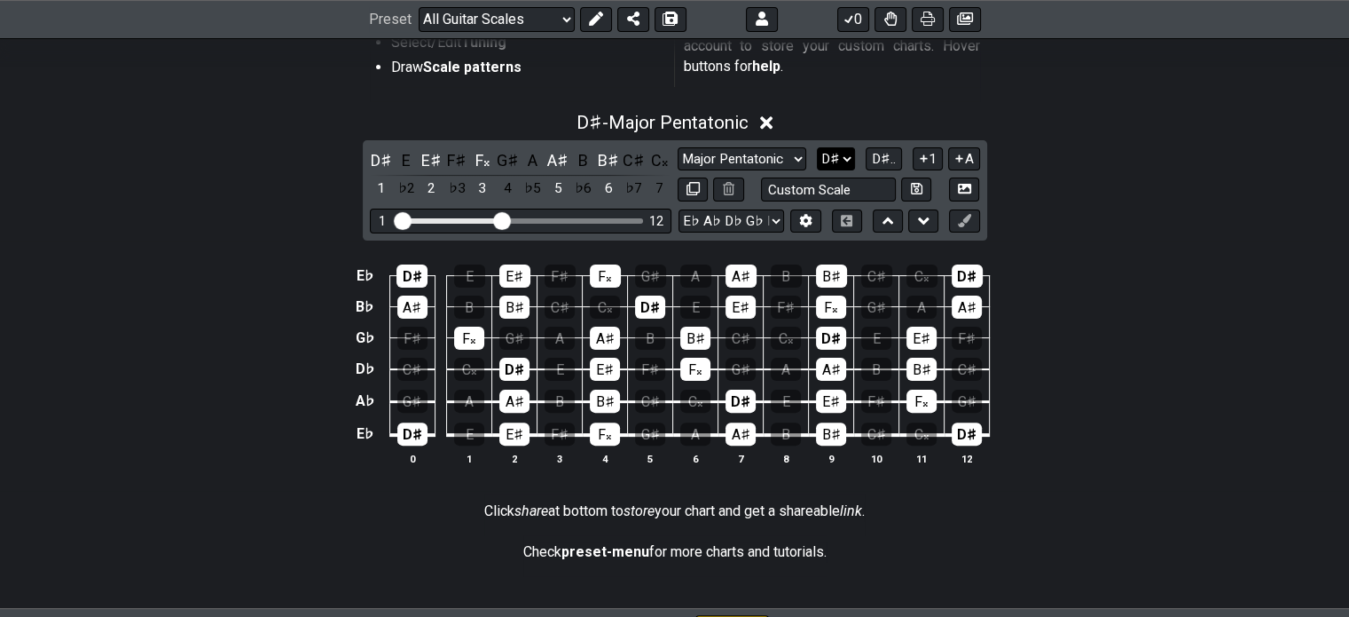
click at [841, 156] on select "A♭ A A♯ B♭ B C C♯ D♭ D D♯ E♭ E F F♯ G♭ G G♯" at bounding box center [836, 159] width 38 height 24
select select "A#"
click at [817, 147] on select "A♭ A A♯ B♭ B C C♯ D♭ D D♯ E♭ E F F♯ G♭ G G♯" at bounding box center [836, 159] width 38 height 24
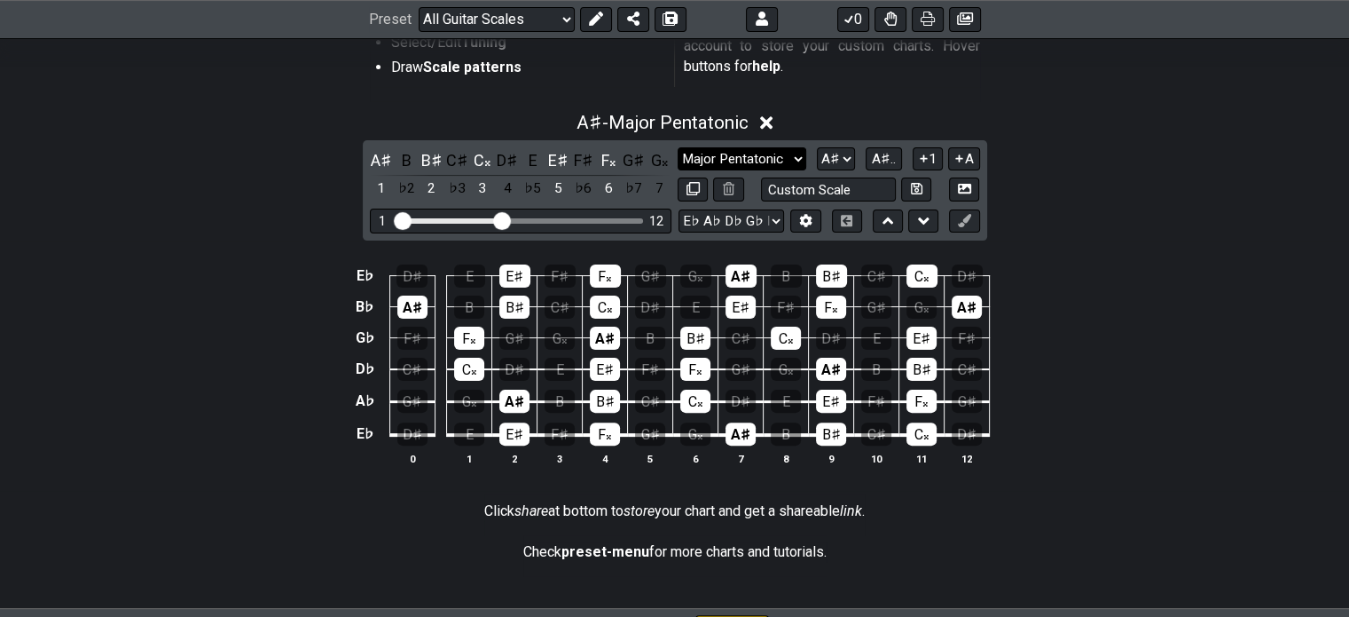
click at [798, 153] on select "Minor Pentatonic Root Minor Pentatonic Major Pentatonic Minor Blues Major Blues…" at bounding box center [742, 159] width 128 height 24
select select "Major / [PERSON_NAME]"
click at [678, 147] on select "Minor Pentatonic Root Minor Pentatonic Major Pentatonic Minor Blues Major Blues…" at bounding box center [742, 159] width 128 height 24
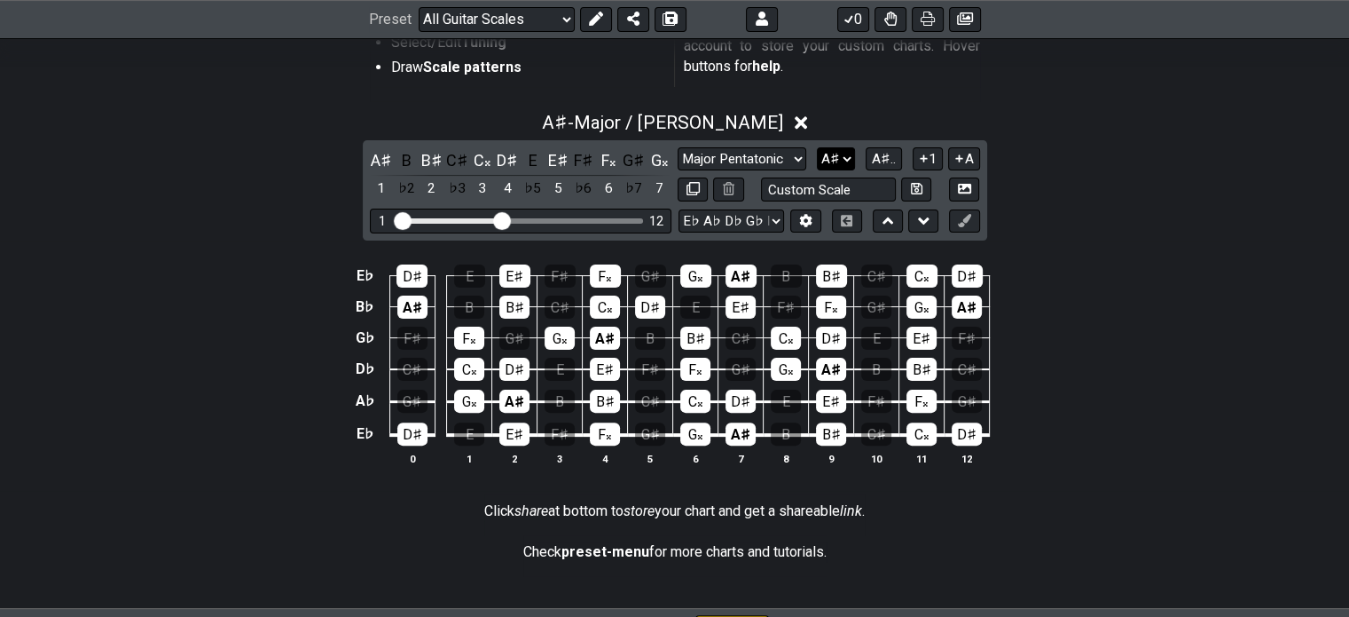
click at [846, 156] on select "A♭ A A♯ B♭ B C C♯ D♭ D D♯ E♭ E F F♯ G♭ G G♯" at bounding box center [836, 159] width 38 height 24
click at [817, 147] on select "A♭ A A♯ B♭ B C C♯ D♭ D D♯ E♭ E F F♯ G♭ G G♯" at bounding box center [836, 159] width 38 height 24
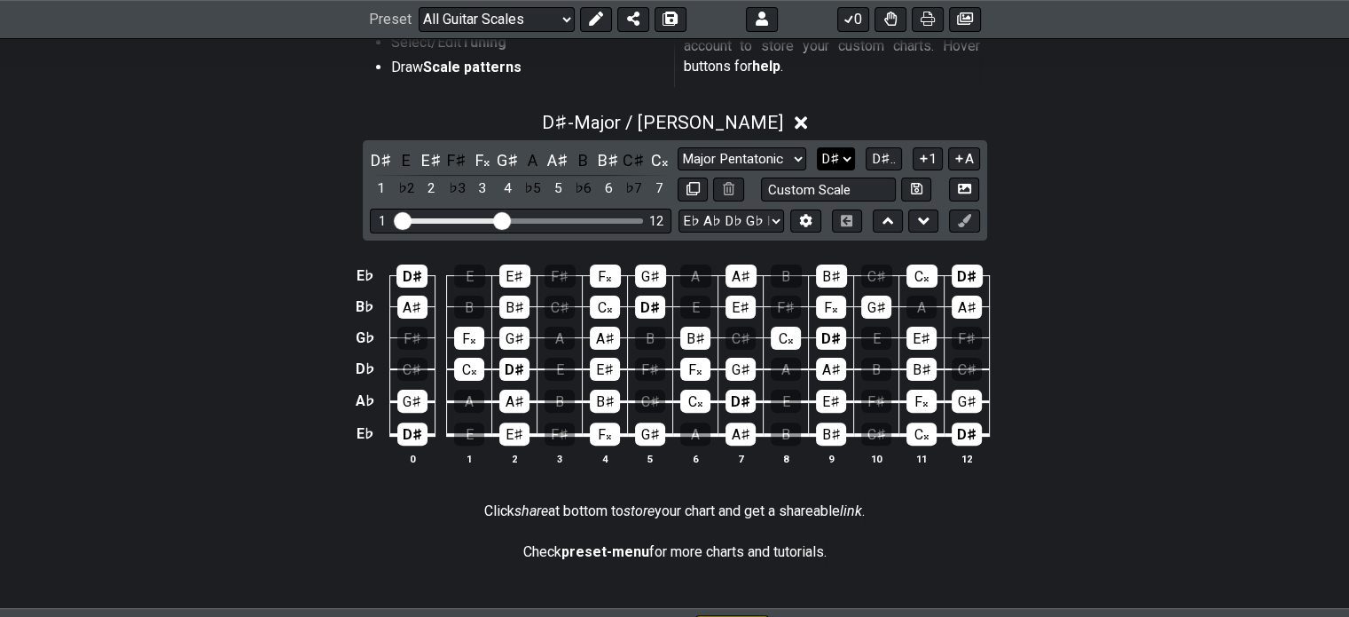
click at [847, 153] on select "A♭ A A♯ B♭ B C C♯ D♭ D D♯ E♭ E F F♯ G♭ G G♯" at bounding box center [836, 159] width 38 height 24
click at [817, 147] on select "A♭ A A♯ B♭ B C C♯ D♭ D D♯ E♭ E F F♯ G♭ G G♯" at bounding box center [836, 159] width 38 height 24
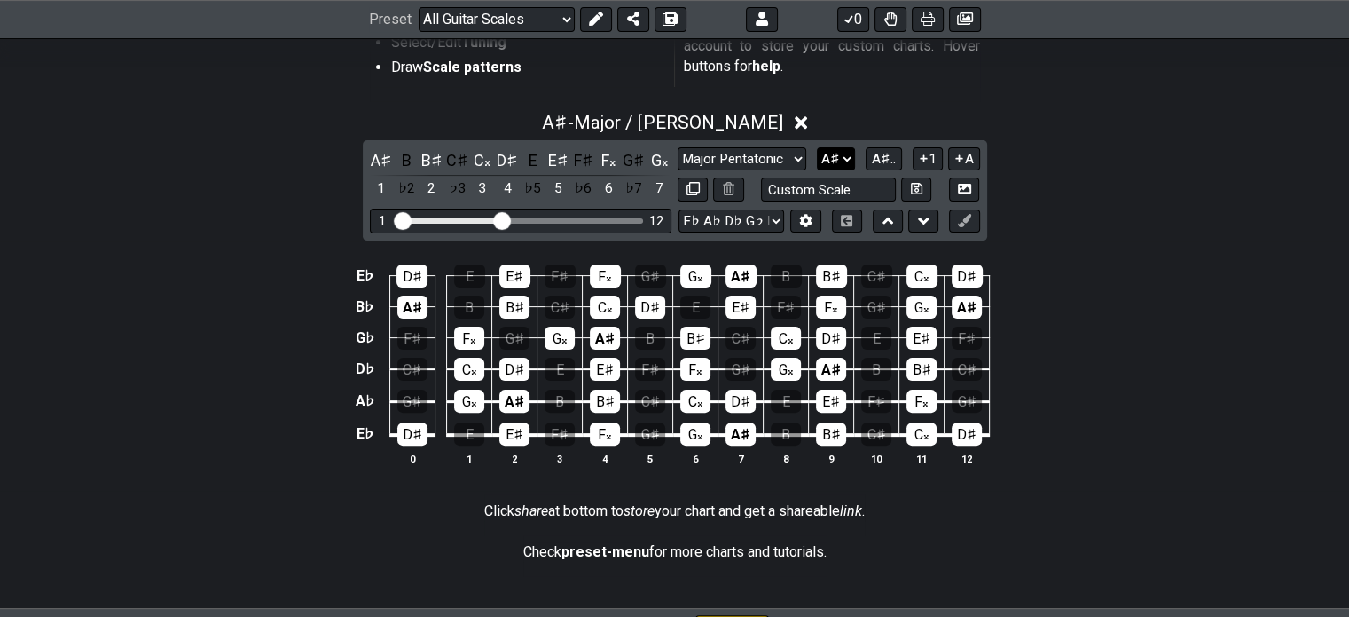
click at [849, 158] on select "A♭ A A♯ B♭ B C C♯ D♭ D D♯ E♭ E F F♯ G♭ G G♯" at bounding box center [836, 159] width 38 height 24
click at [817, 147] on select "A♭ A A♯ B♭ B C C♯ D♭ D D♯ E♭ E F F♯ G♭ G G♯" at bounding box center [836, 159] width 38 height 24
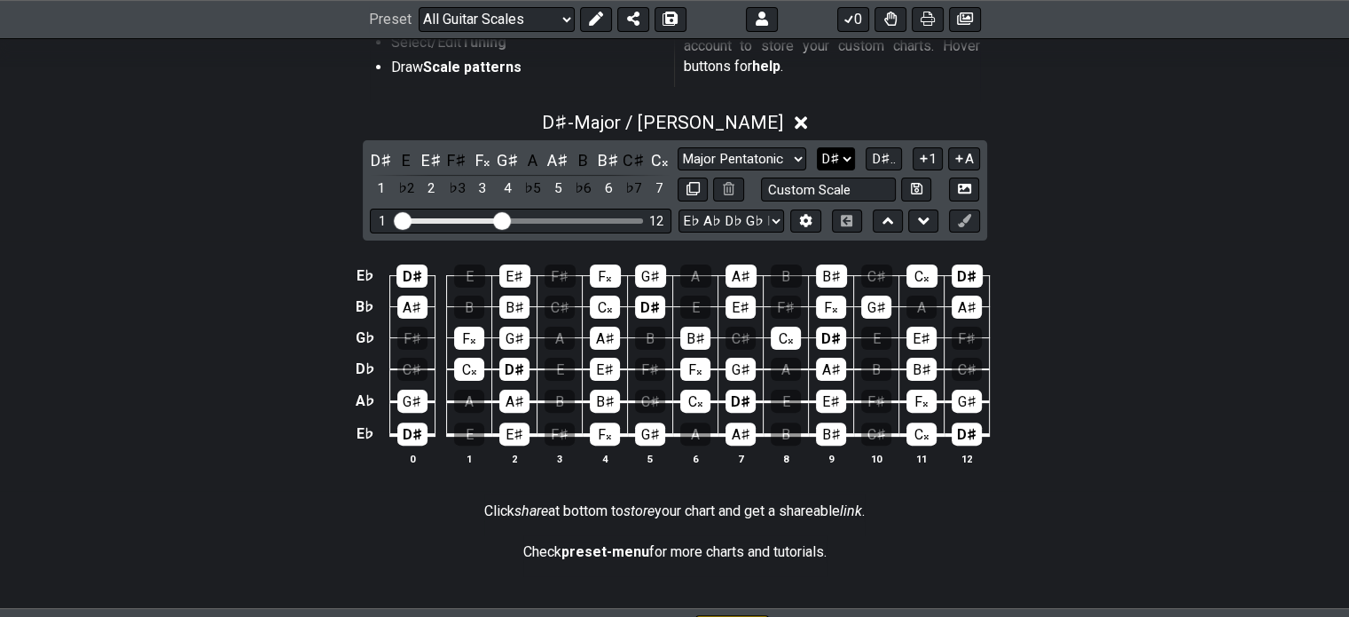
click at [851, 151] on select "A♭ A A♯ B♭ B C C♯ D♭ D D♯ E♭ E F F♯ G♭ G G♯" at bounding box center [836, 159] width 38 height 24
click at [817, 147] on select "A♭ A A♯ B♭ B C C♯ D♭ D D♯ E♭ E F F♯ G♭ G G♯" at bounding box center [836, 159] width 38 height 24
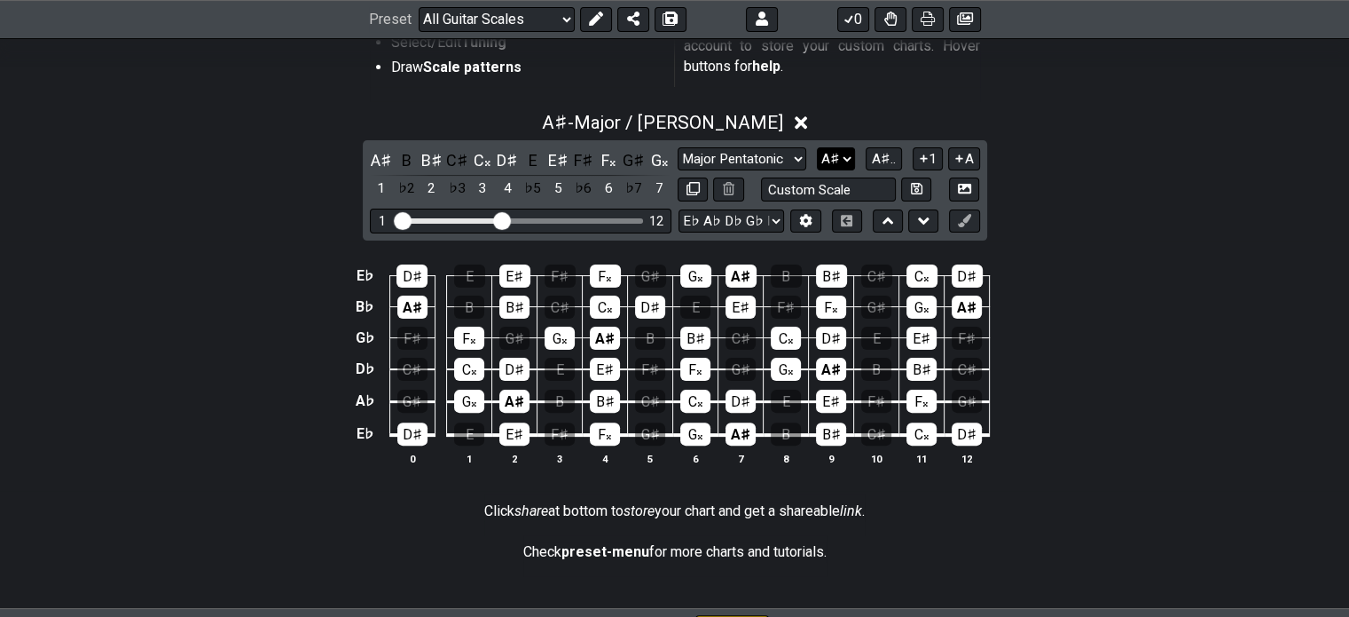
click at [839, 158] on select "A♭ A A♯ B♭ B C C♯ D♭ D D♯ E♭ E F F♯ G♭ G G♯" at bounding box center [836, 159] width 38 height 24
select select "Bb"
click at [817, 147] on select "A♭ A A♯ B♭ B C C♯ D♭ D D♯ E♭ E F F♯ G♭ G G♯" at bounding box center [836, 159] width 38 height 24
click at [761, 162] on select "Minor Pentatonic Root Minor Pentatonic Major Pentatonic Minor Blues Major Blues…" at bounding box center [743, 159] width 128 height 24
click at [679, 147] on select "Minor Pentatonic Root Minor Pentatonic Major Pentatonic Minor Blues Major Blues…" at bounding box center [743, 159] width 128 height 24
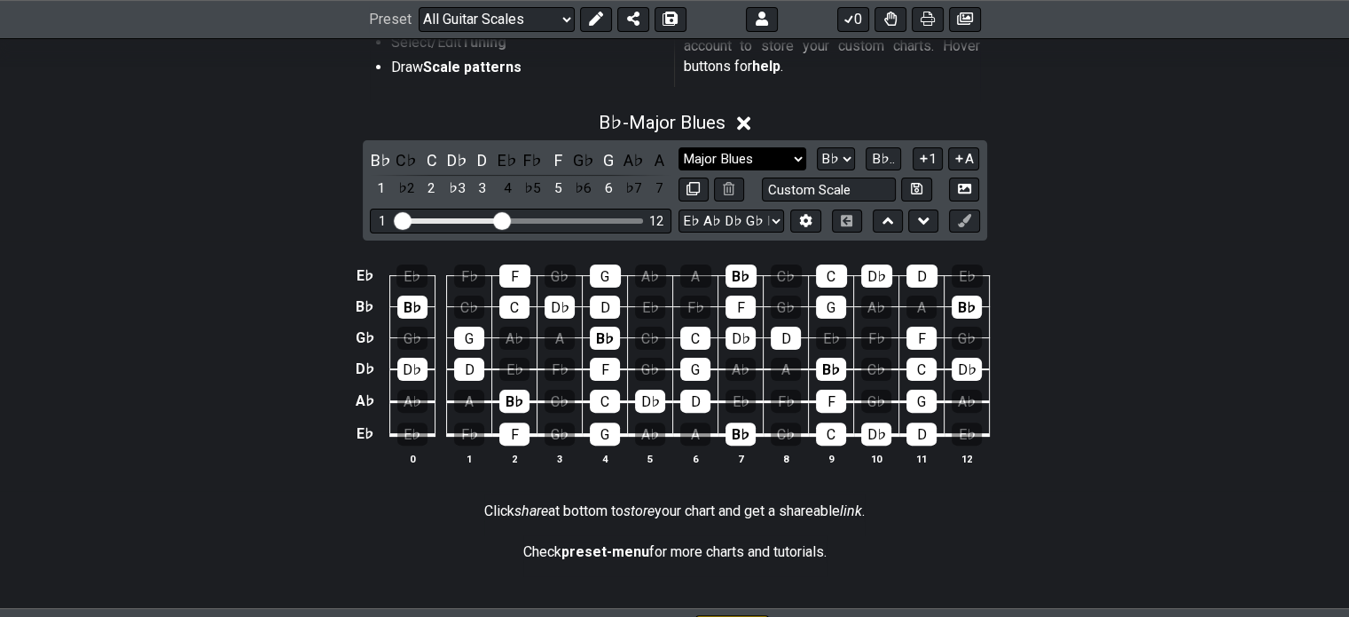
click at [795, 158] on select "Minor Pentatonic Root Minor Pentatonic Major Pentatonic Minor Blues Major Blues…" at bounding box center [743, 159] width 128 height 24
select select "Minor Blues"
click at [679, 147] on select "Minor Pentatonic Root Minor Pentatonic Major Pentatonic Minor Blues Major Blues…" at bounding box center [743, 159] width 128 height 24
